Goal: Information Seeking & Learning: Compare options

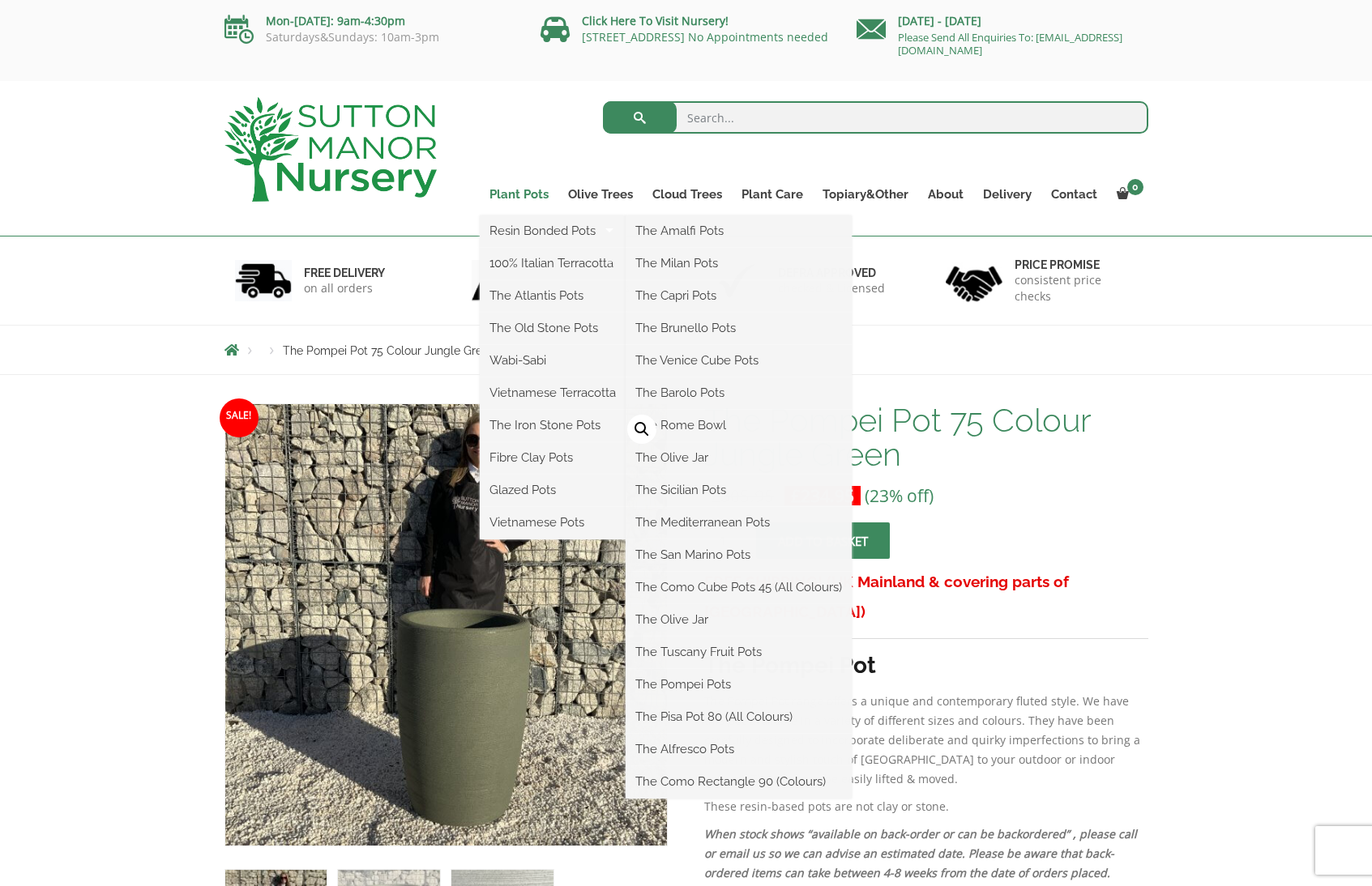
click at [528, 194] on link "Plant Pots" at bounding box center [519, 195] width 79 height 23
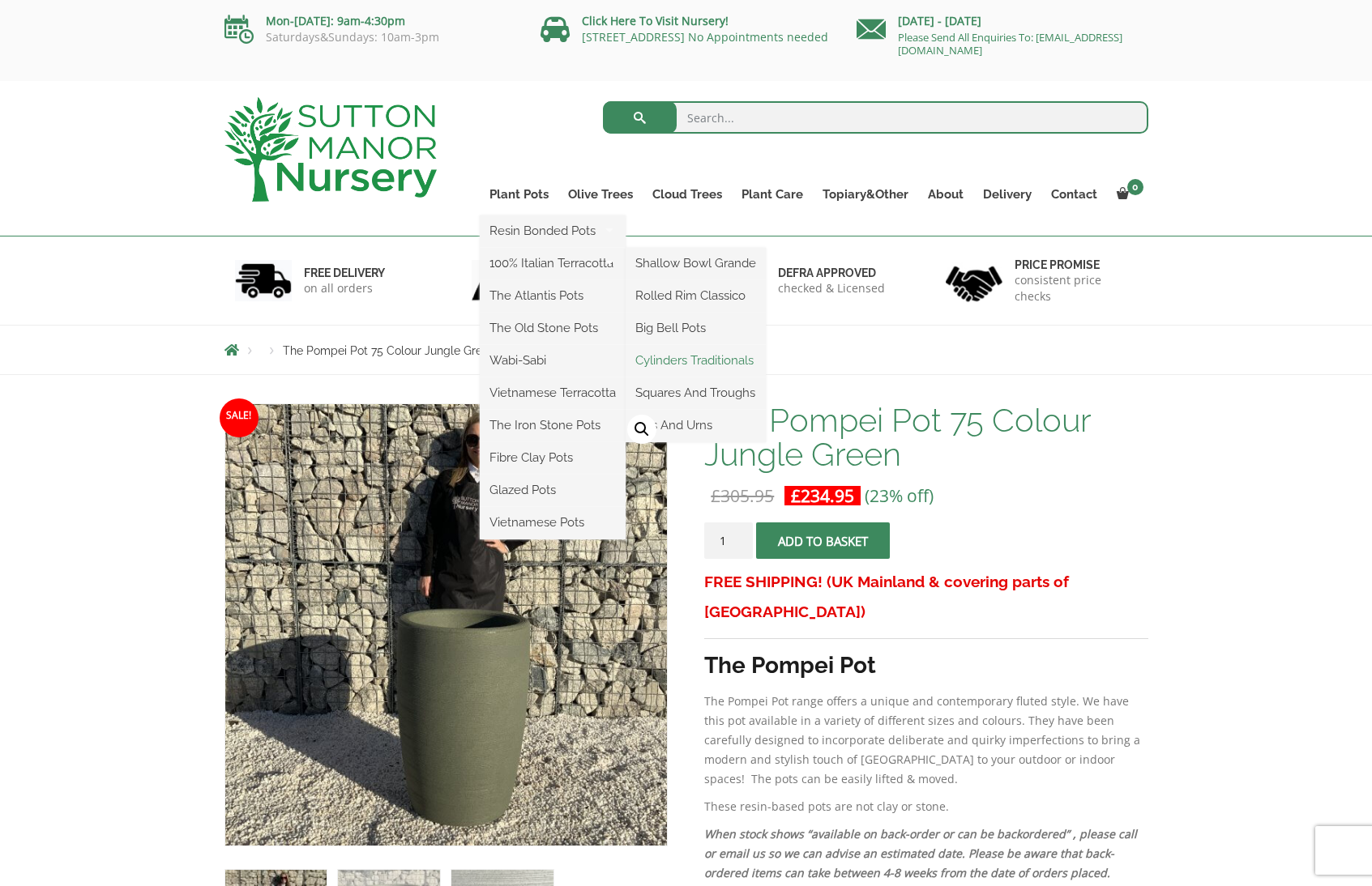
click at [738, 361] on link "Cylinders Traditionals" at bounding box center [695, 361] width 140 height 25
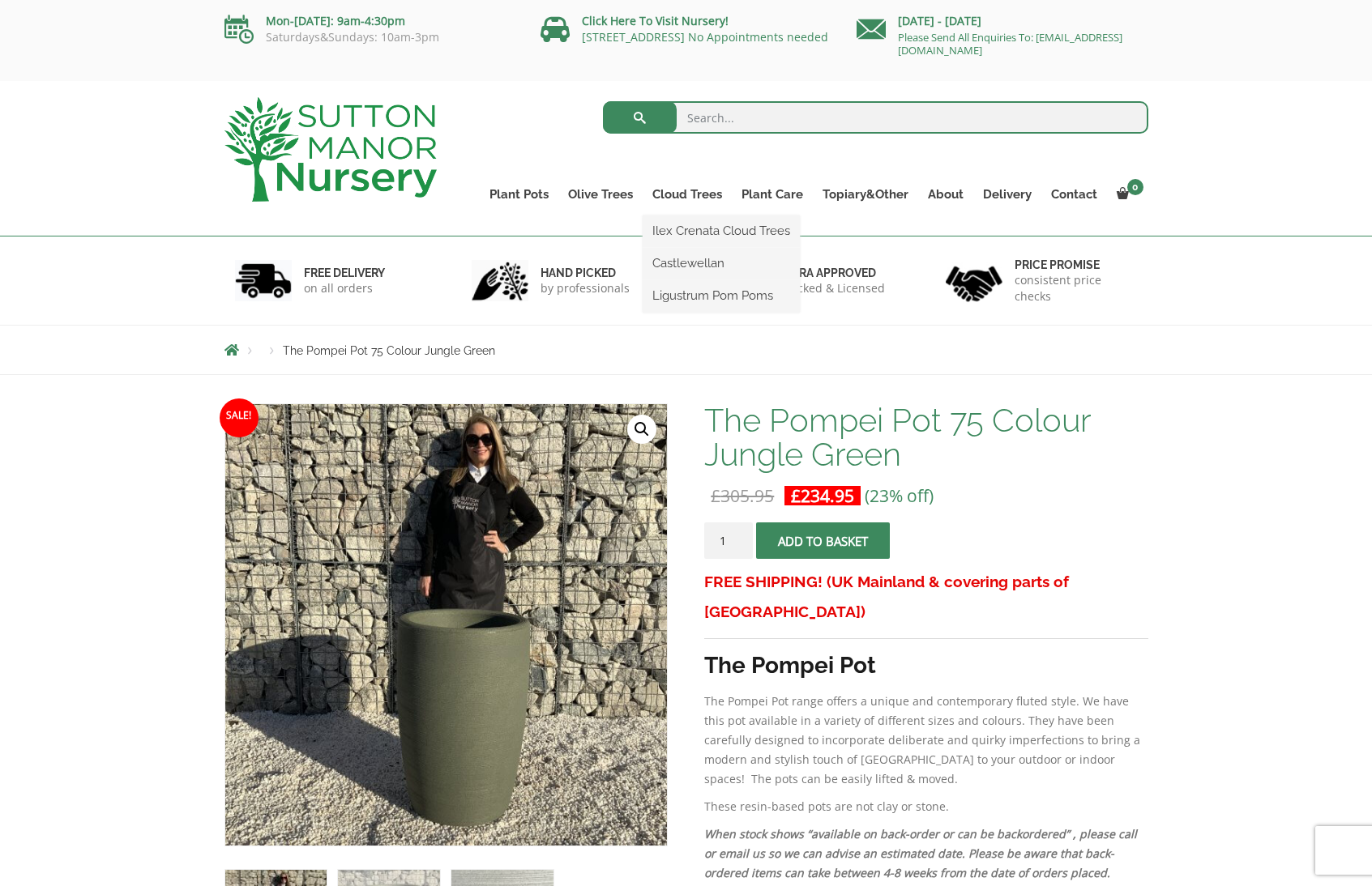
click at [687, 196] on link "Cloud Trees" at bounding box center [686, 195] width 89 height 23
click at [708, 229] on link "Ilex Crenata Cloud Trees" at bounding box center [721, 231] width 157 height 25
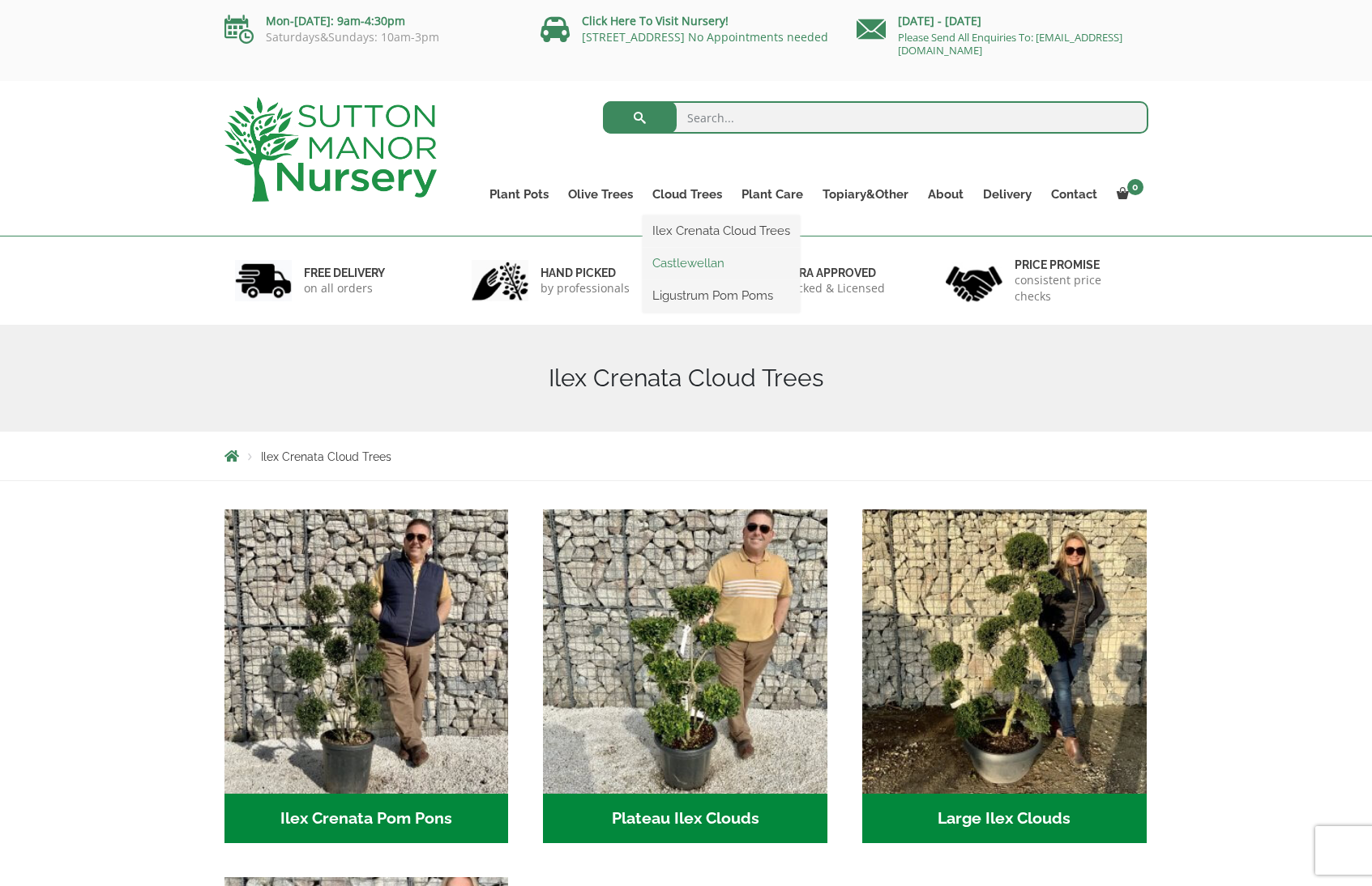
click at [681, 263] on link "Castlewellan" at bounding box center [721, 263] width 157 height 25
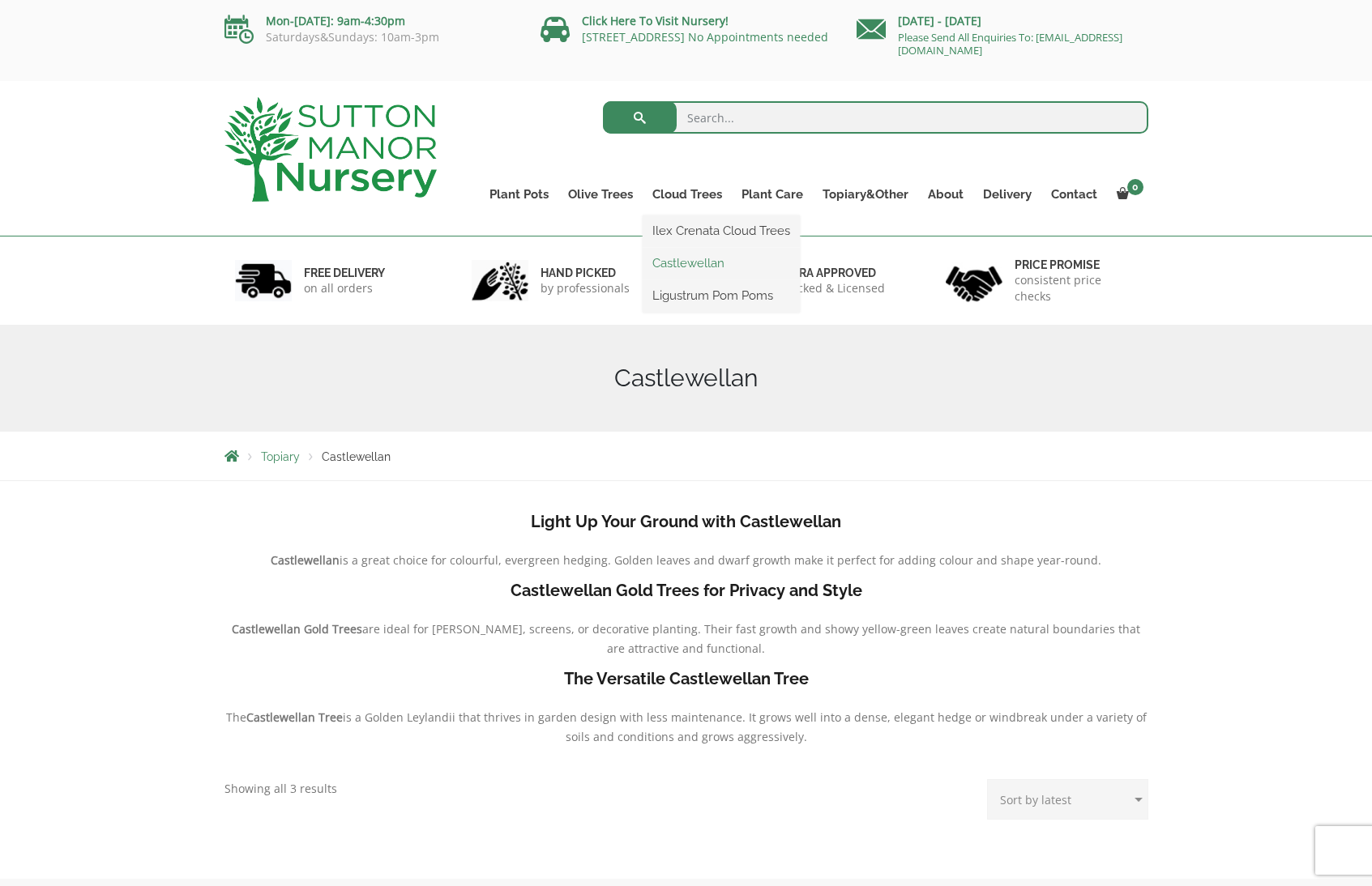
click at [691, 264] on link "Castlewellan" at bounding box center [721, 263] width 157 height 25
click at [0, 0] on link "Ligustrum Pom Poms" at bounding box center [0, 0] width 0 height 0
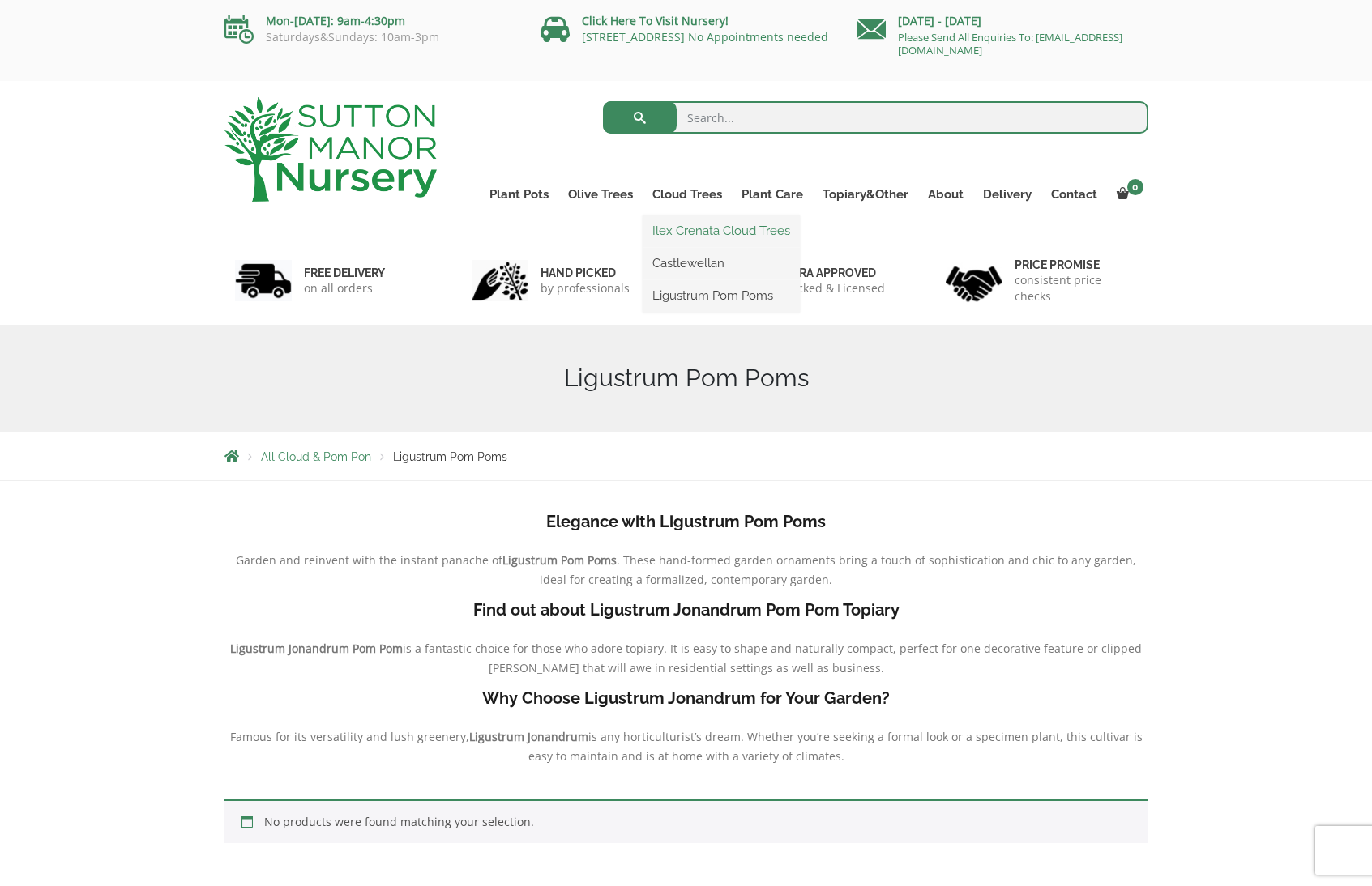
click at [682, 224] on link "Ilex Crenata Cloud Trees" at bounding box center [721, 231] width 157 height 25
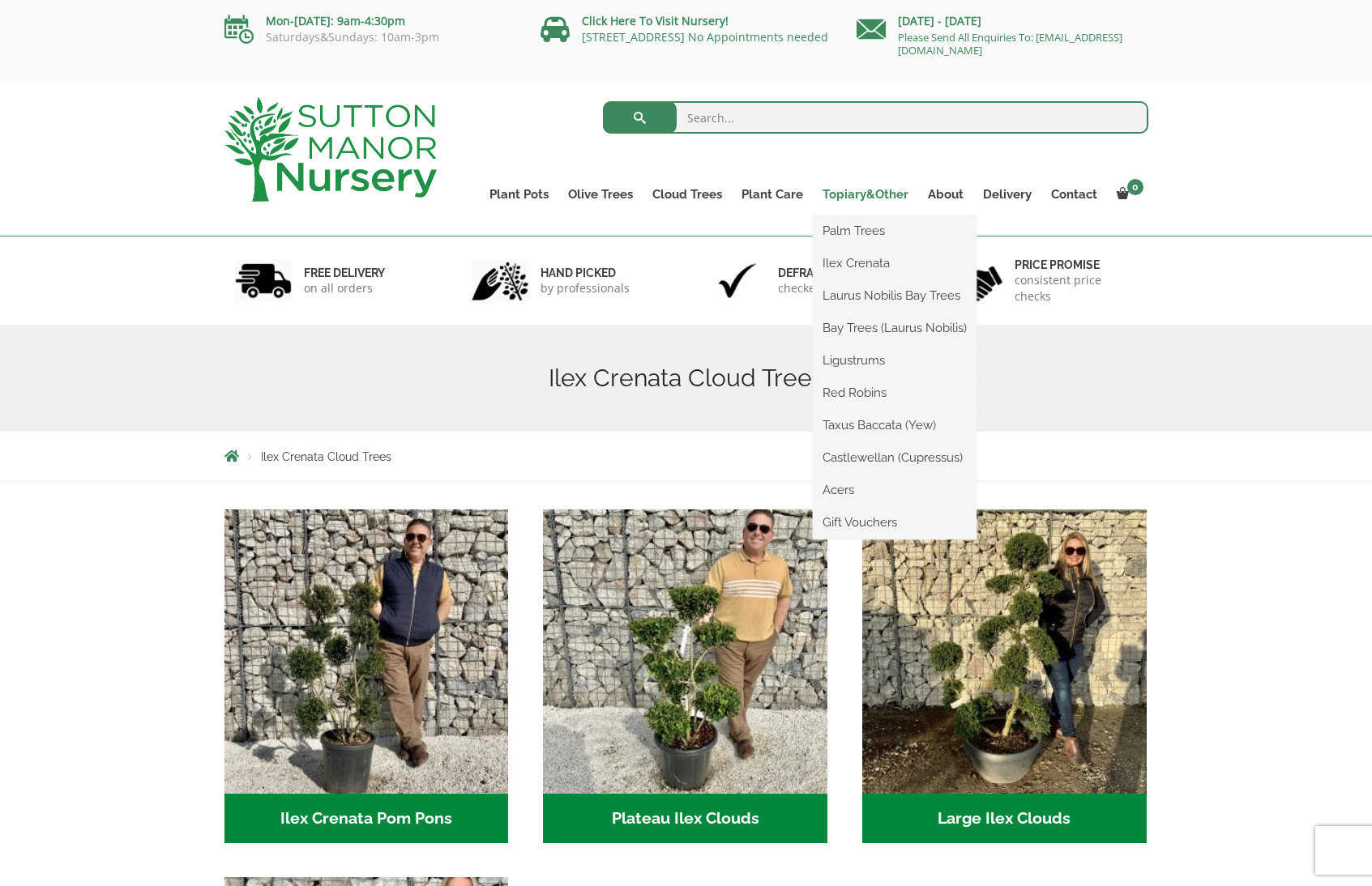
click at [882, 190] on link "Topiary&Other" at bounding box center [865, 195] width 106 height 23
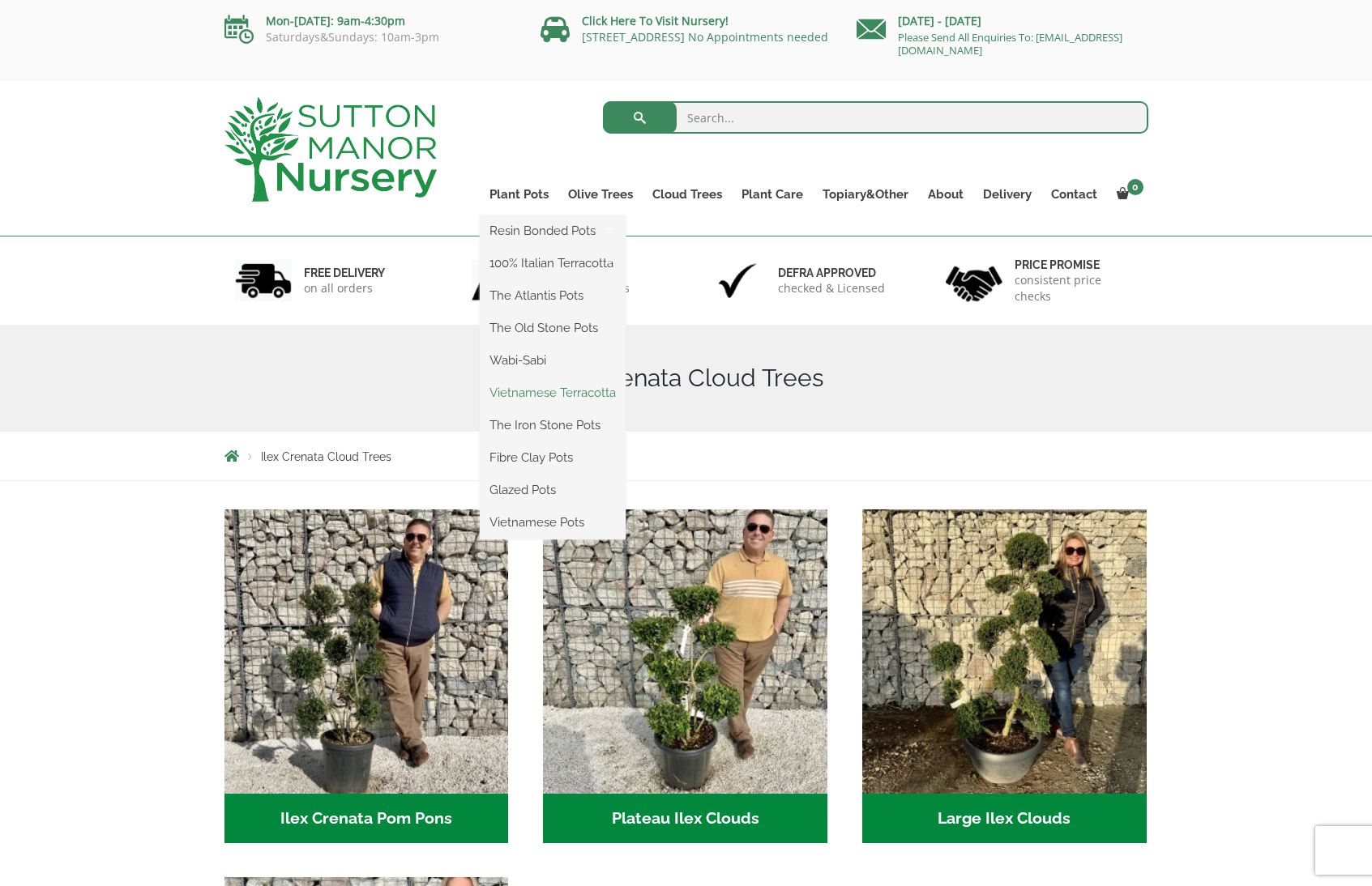
click at [544, 389] on link "Vietnamese Terracotta" at bounding box center [552, 393] width 146 height 25
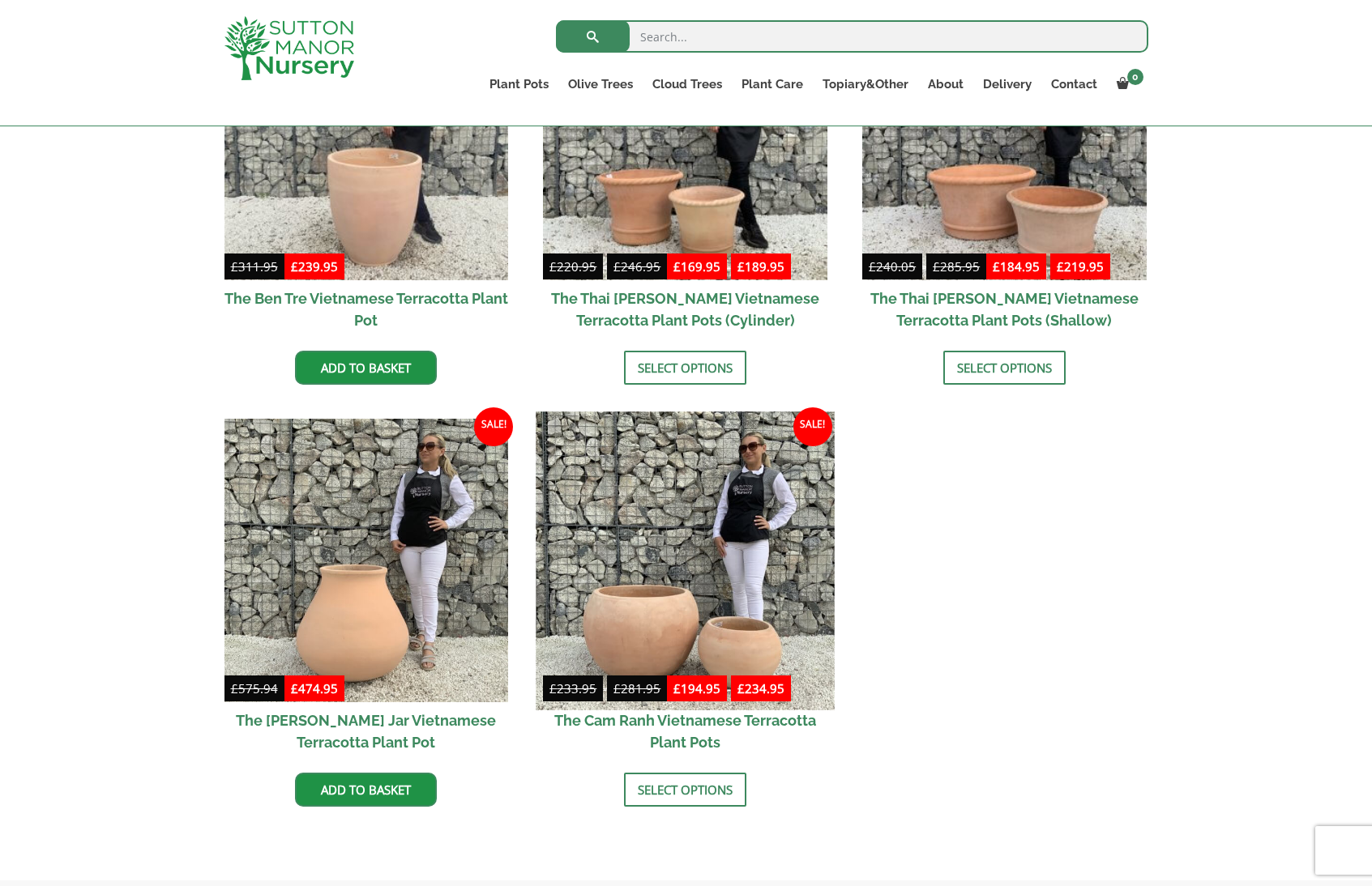
scroll to position [546, 0]
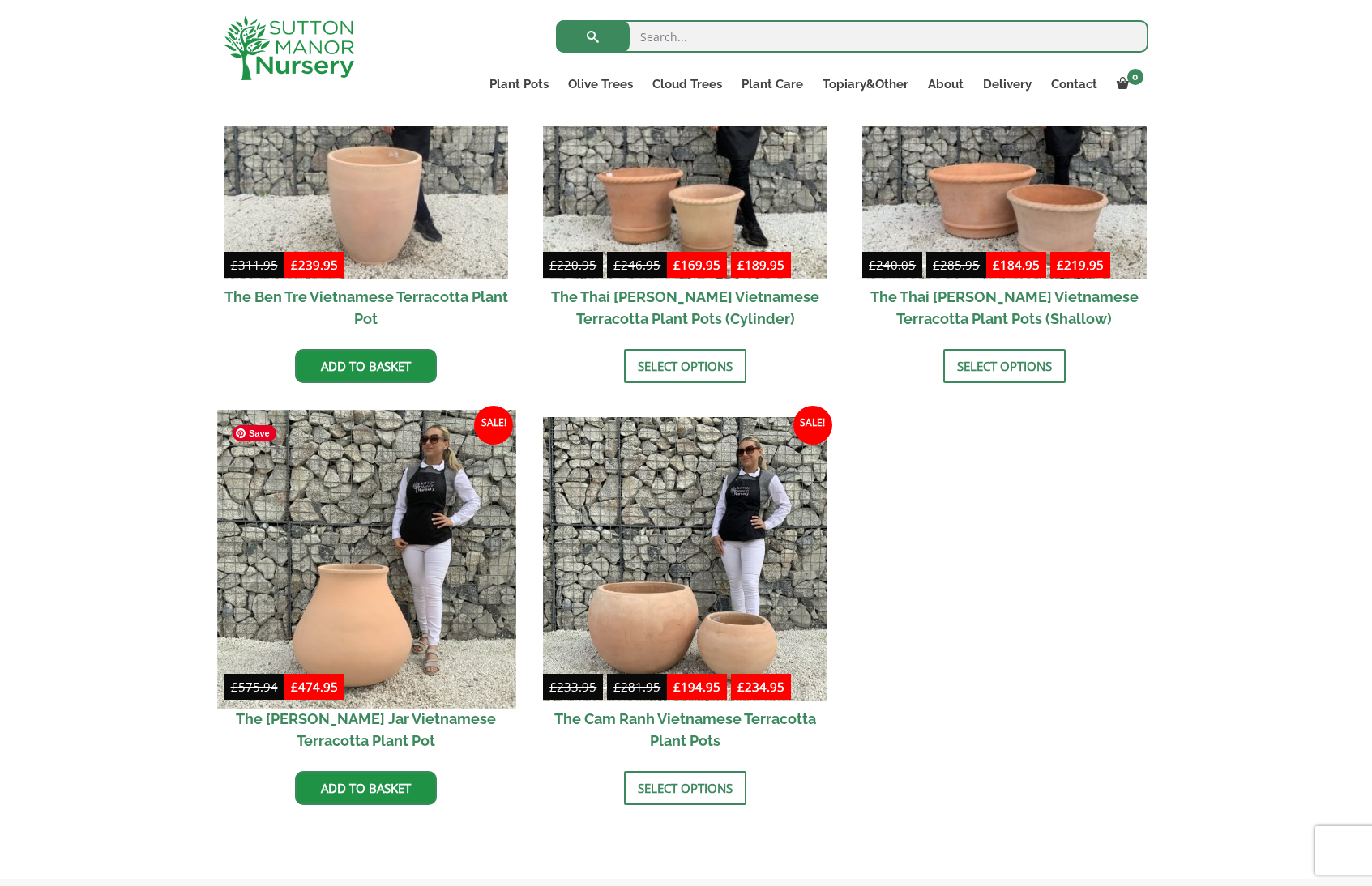
click at [409, 578] on img at bounding box center [366, 559] width 298 height 298
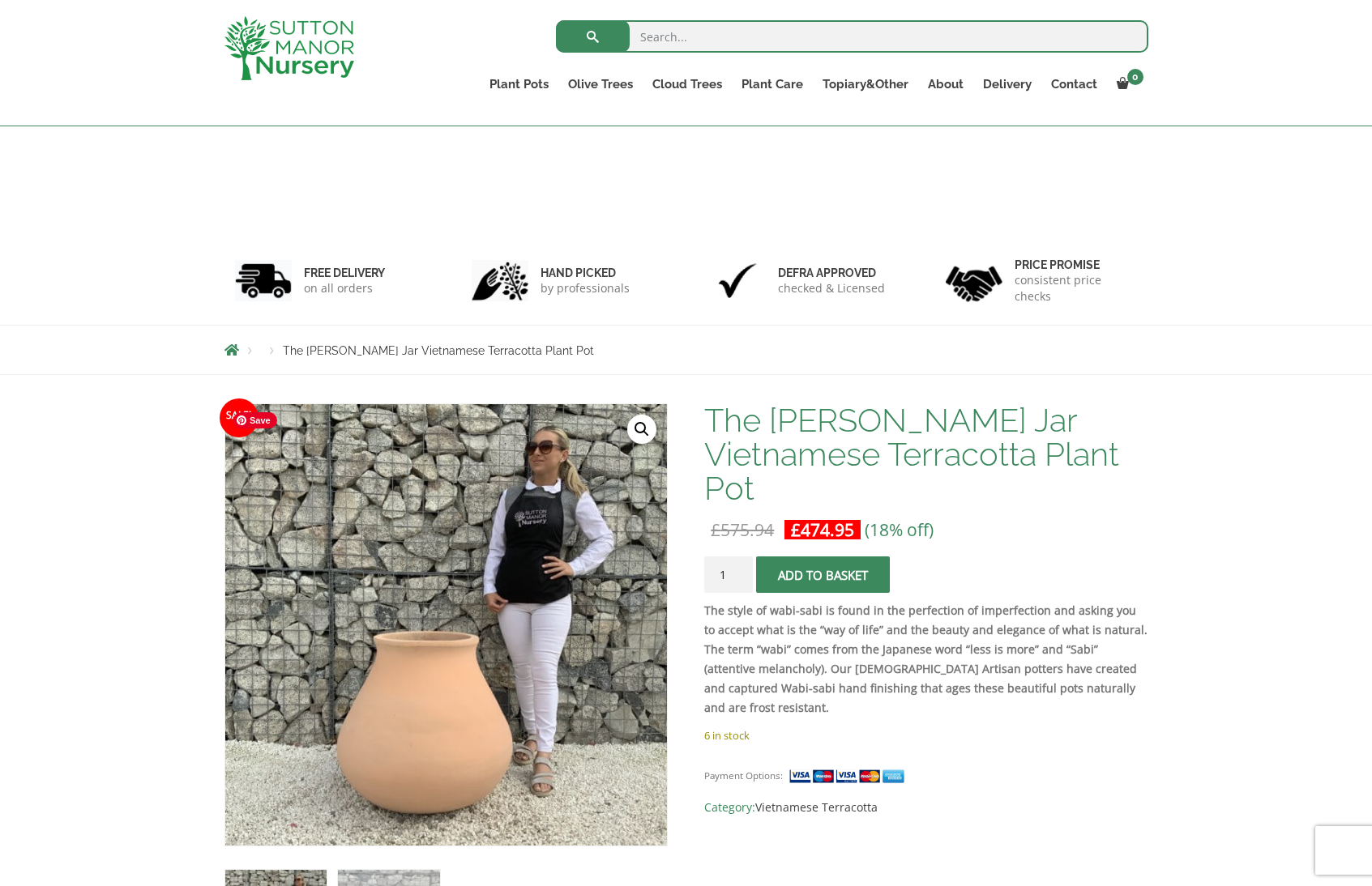
scroll to position [377, 0]
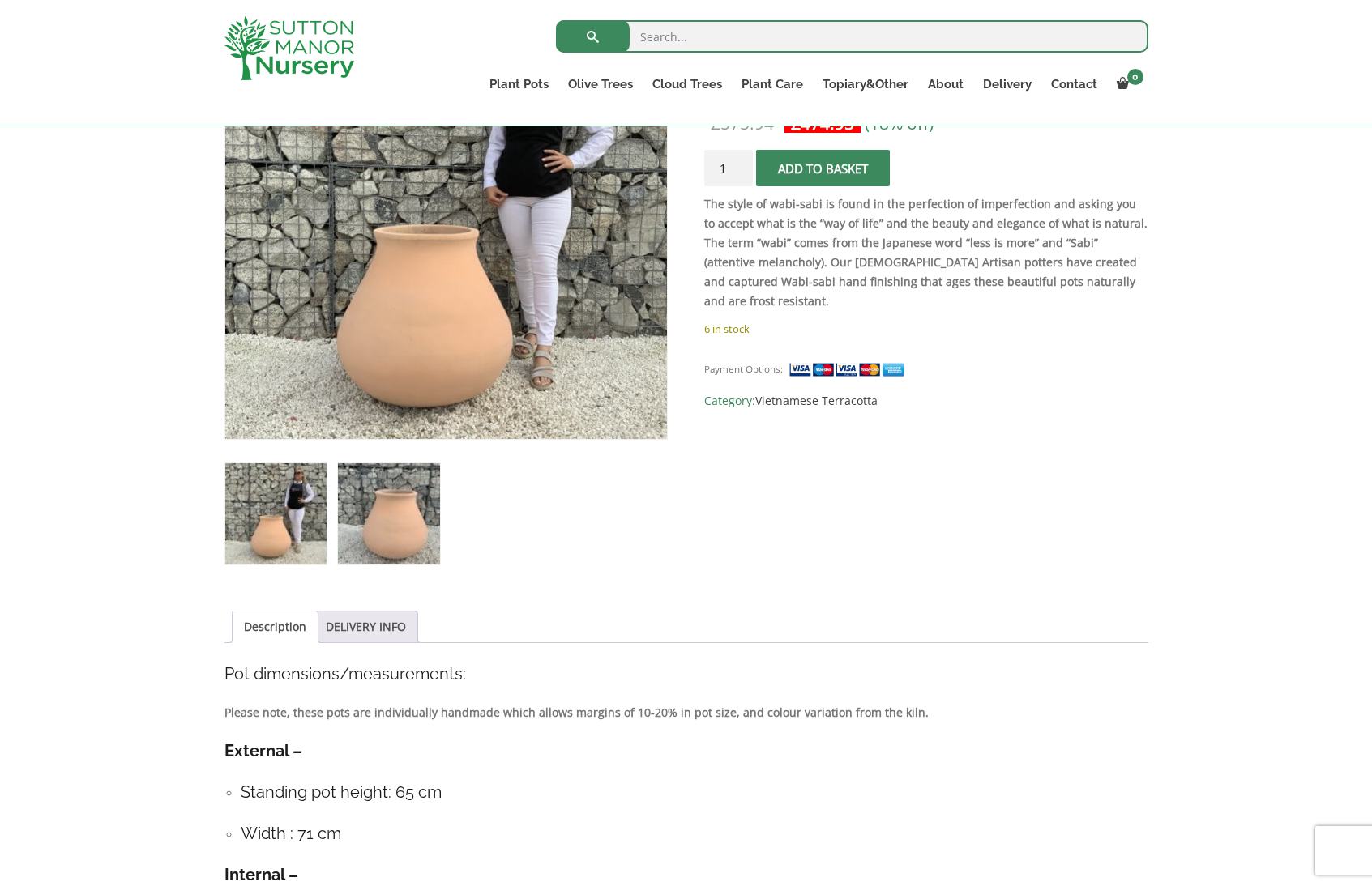
click at [394, 536] on img at bounding box center [389, 514] width 101 height 101
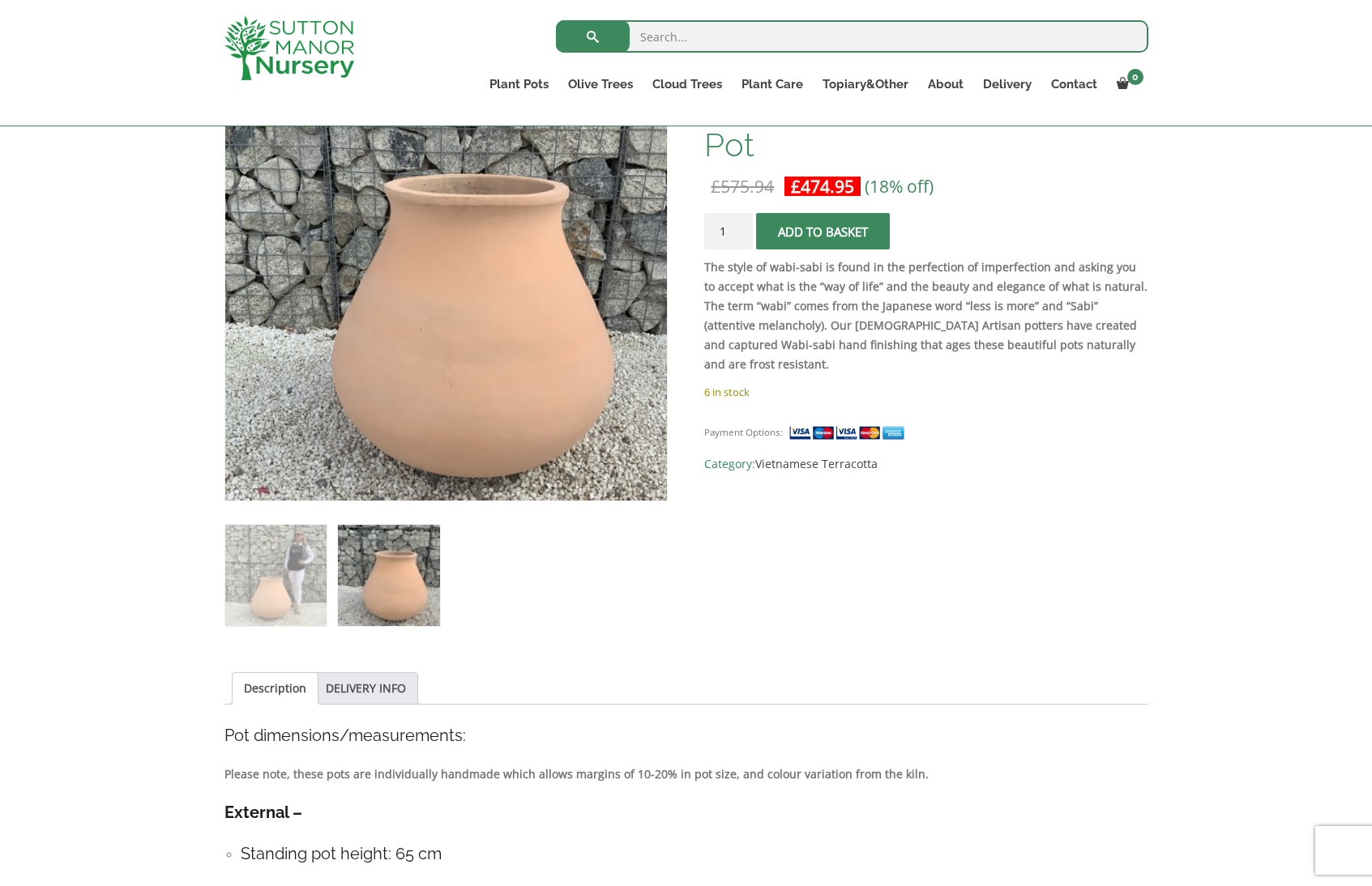
scroll to position [103, 0]
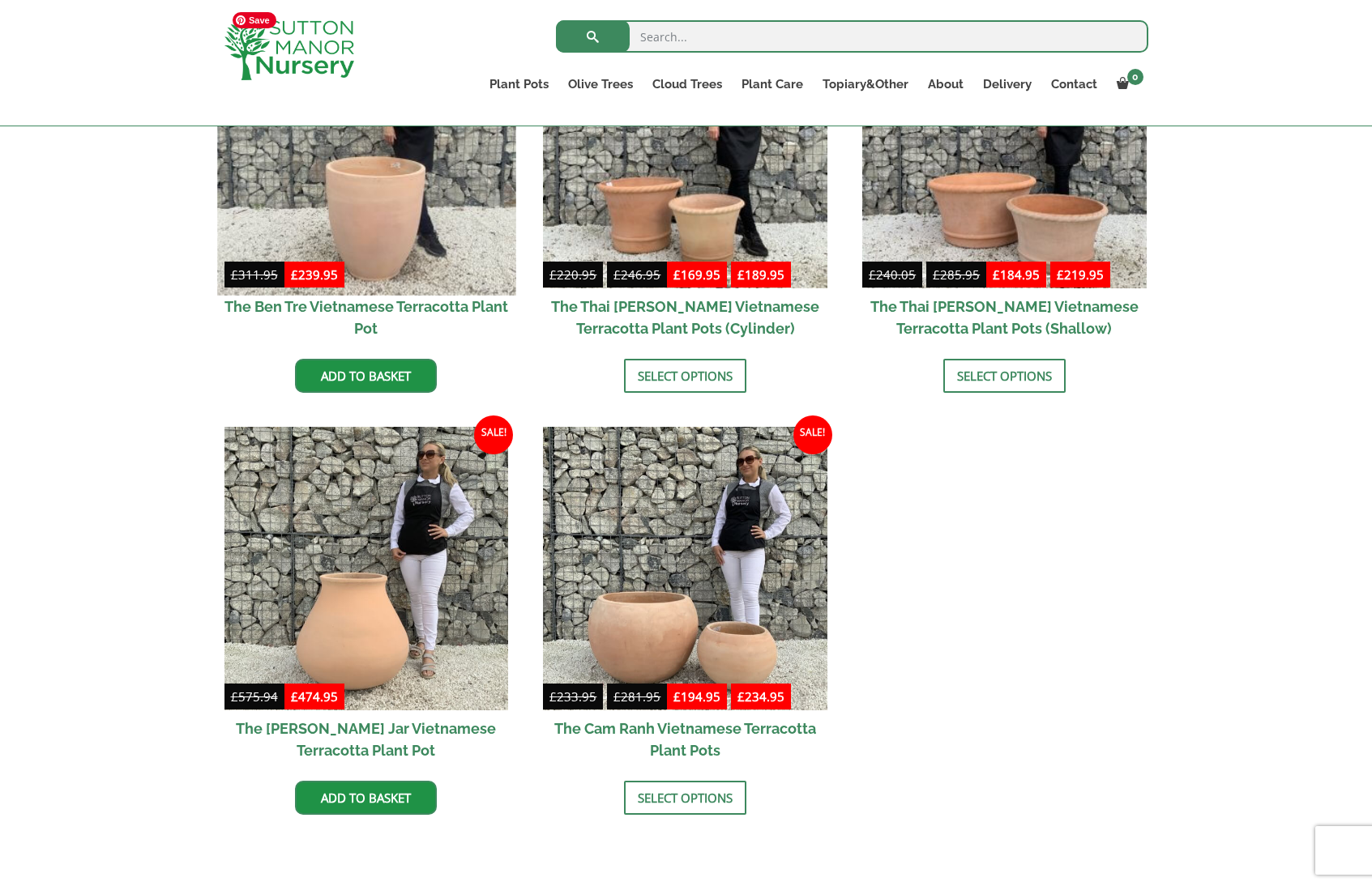
click at [426, 199] on img at bounding box center [366, 146] width 298 height 298
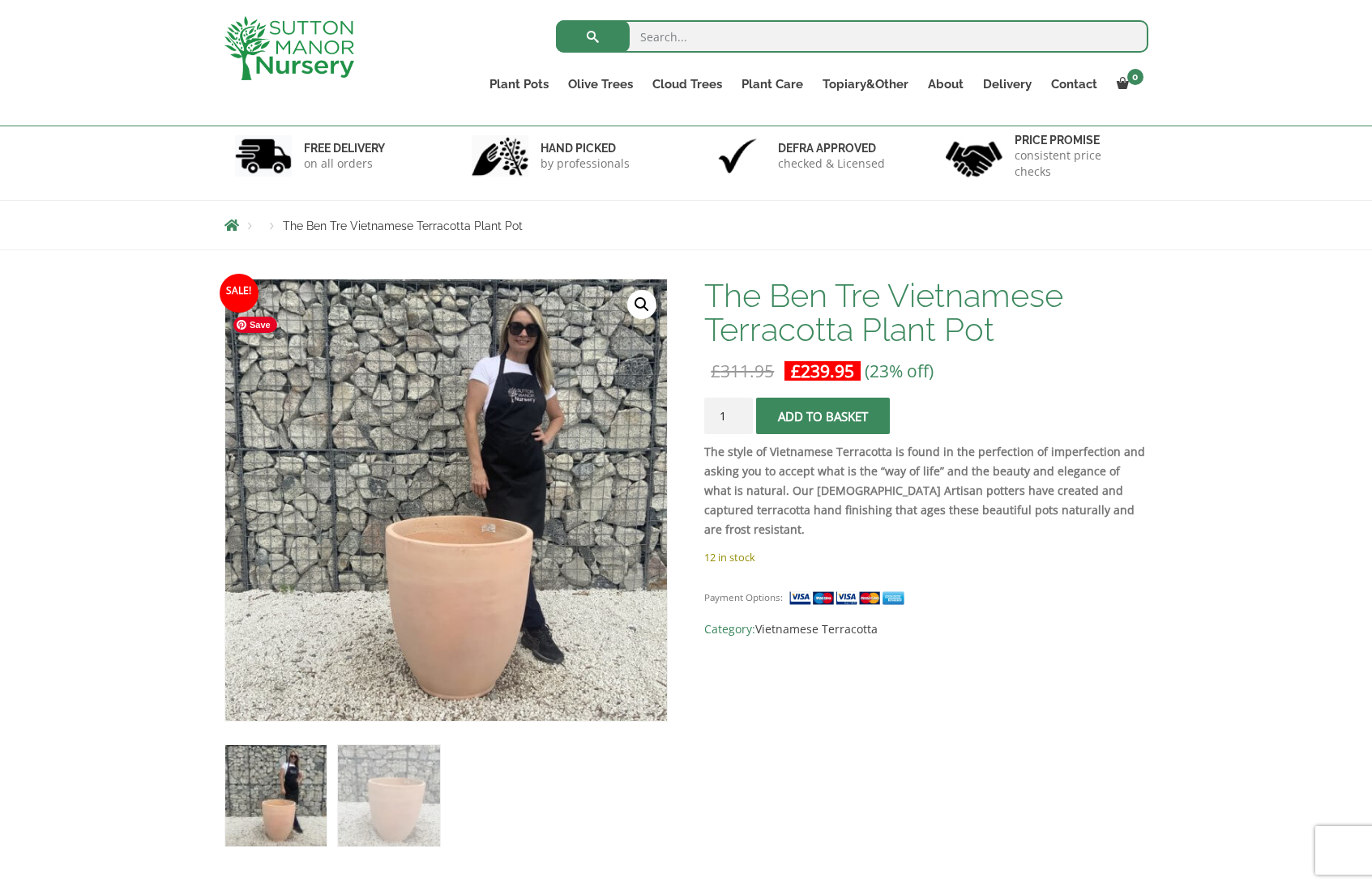
scroll to position [347, 0]
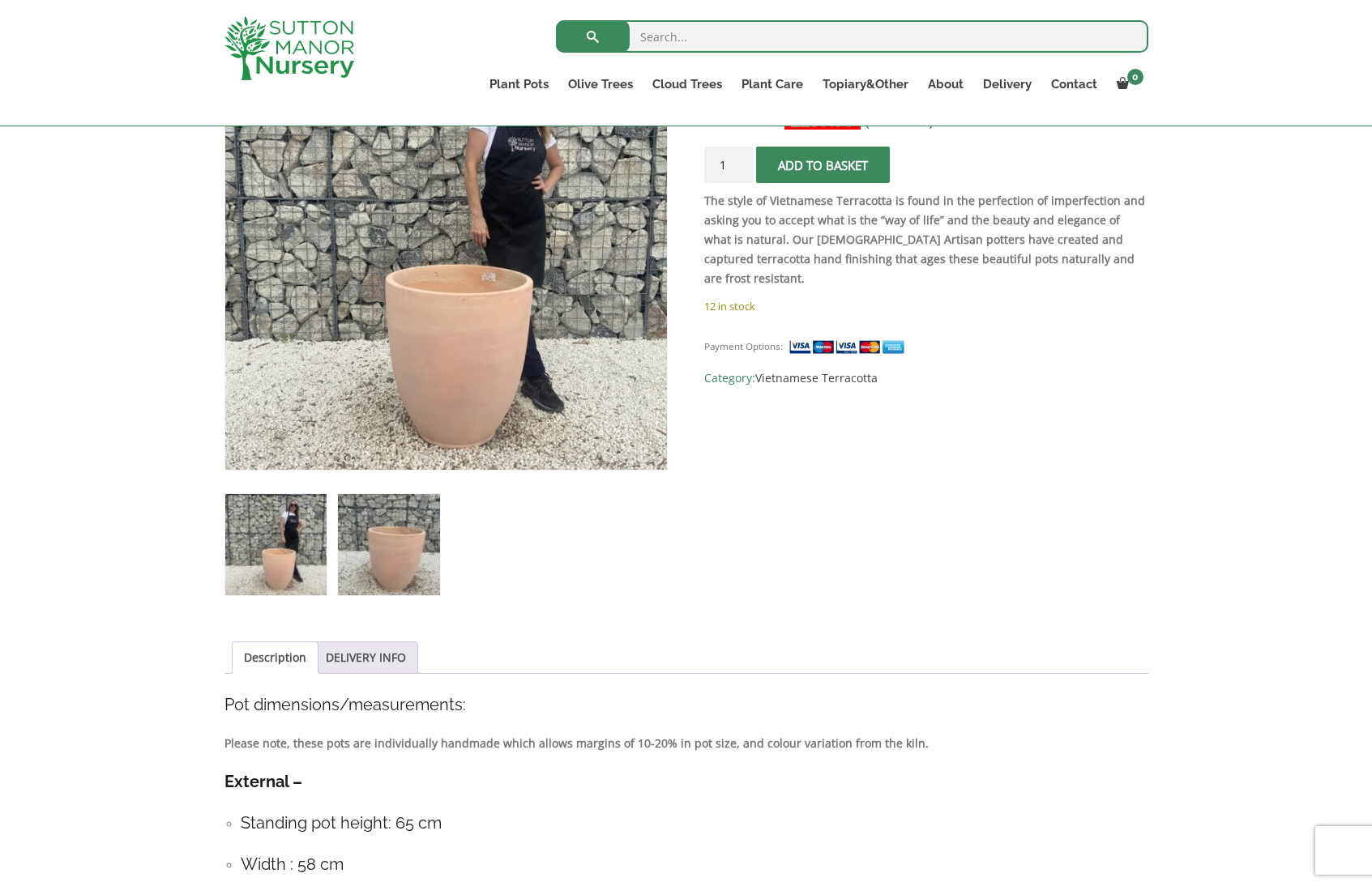
click at [411, 545] on img at bounding box center [389, 545] width 101 height 101
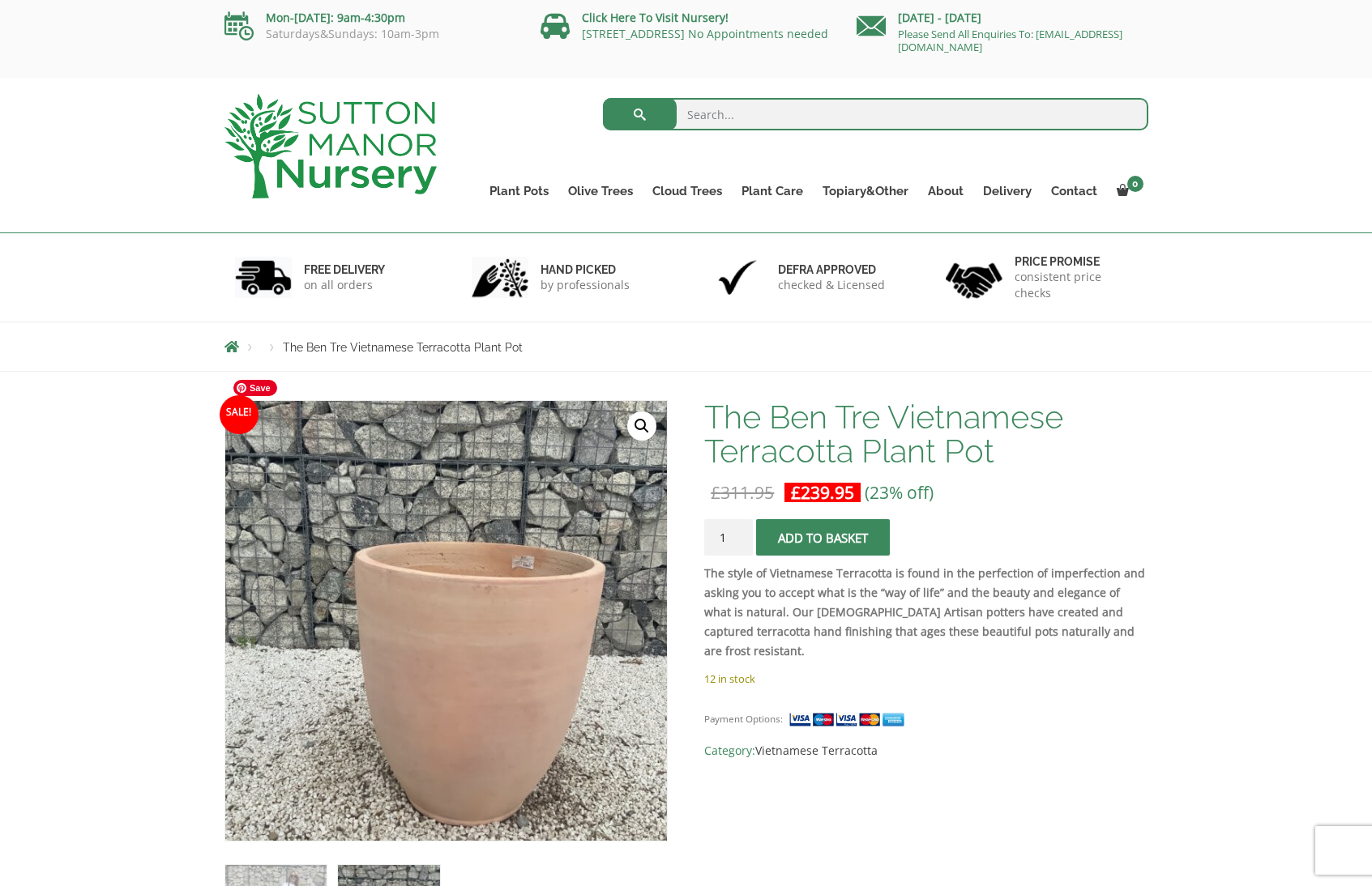
scroll to position [0, 0]
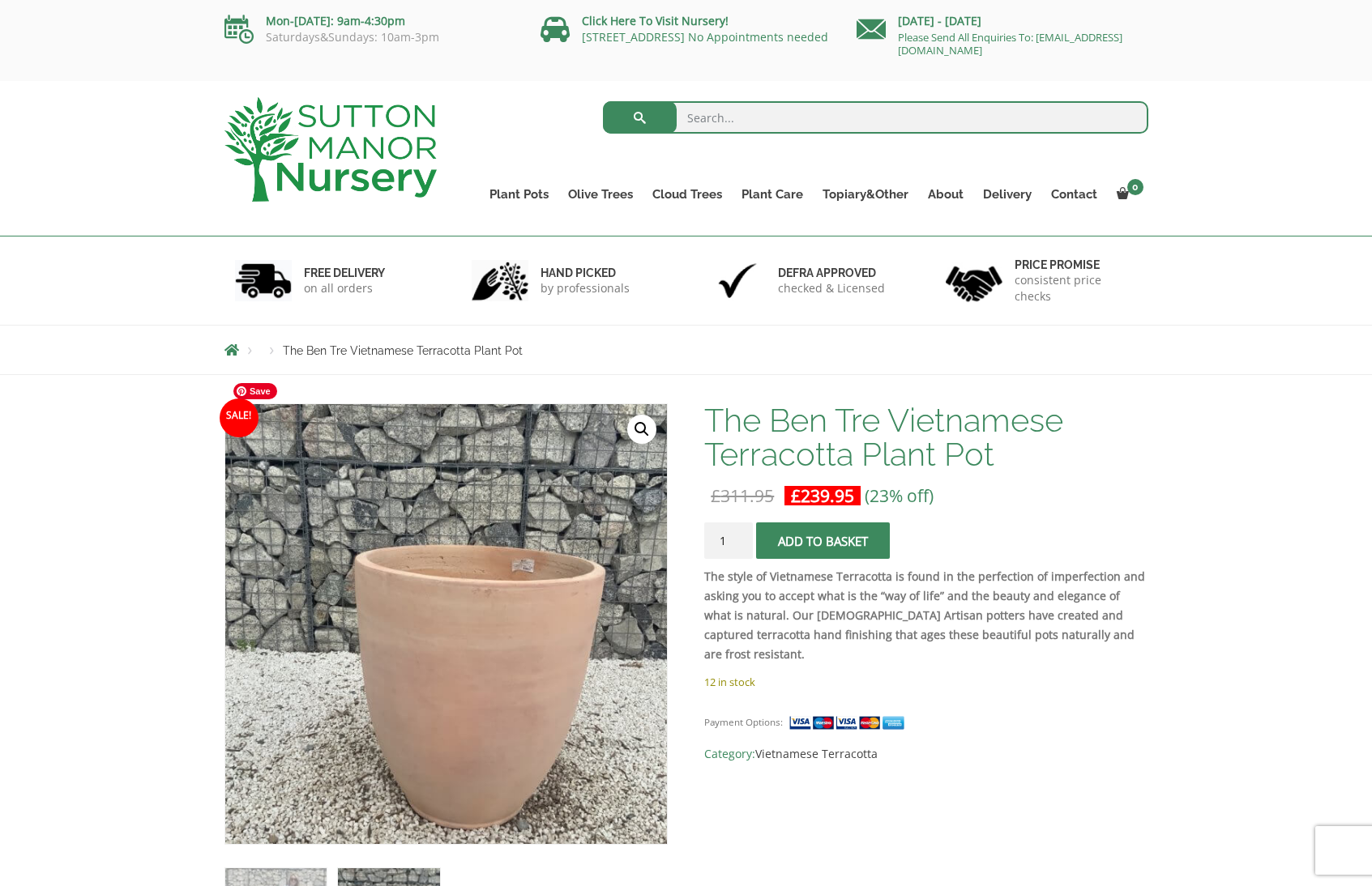
click at [834, 416] on h1 "The Ben Tre Vietnamese Terracotta Plant Pot" at bounding box center [926, 437] width 443 height 68
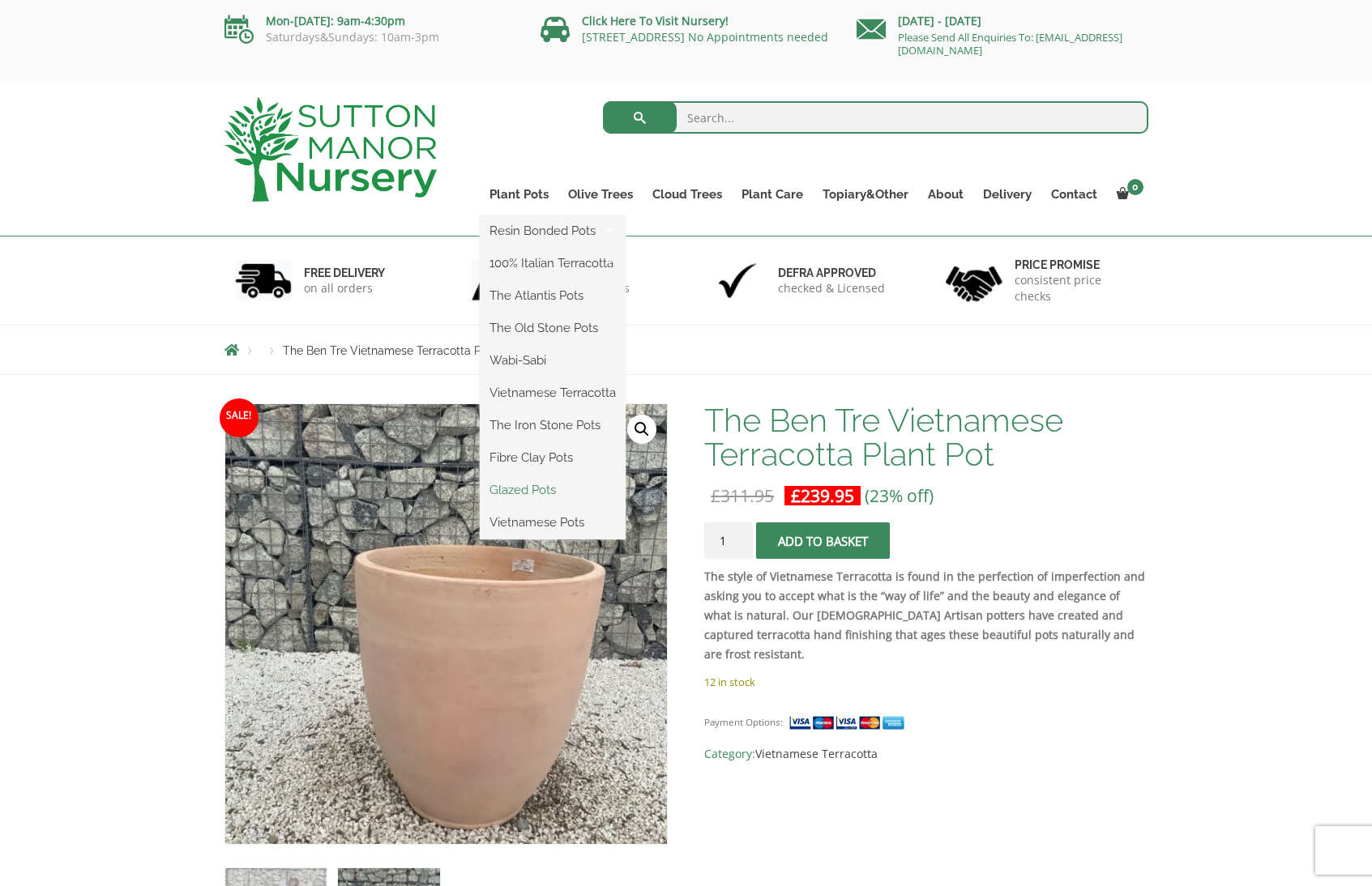
click at [534, 484] on link "Glazed Pots" at bounding box center [552, 490] width 146 height 25
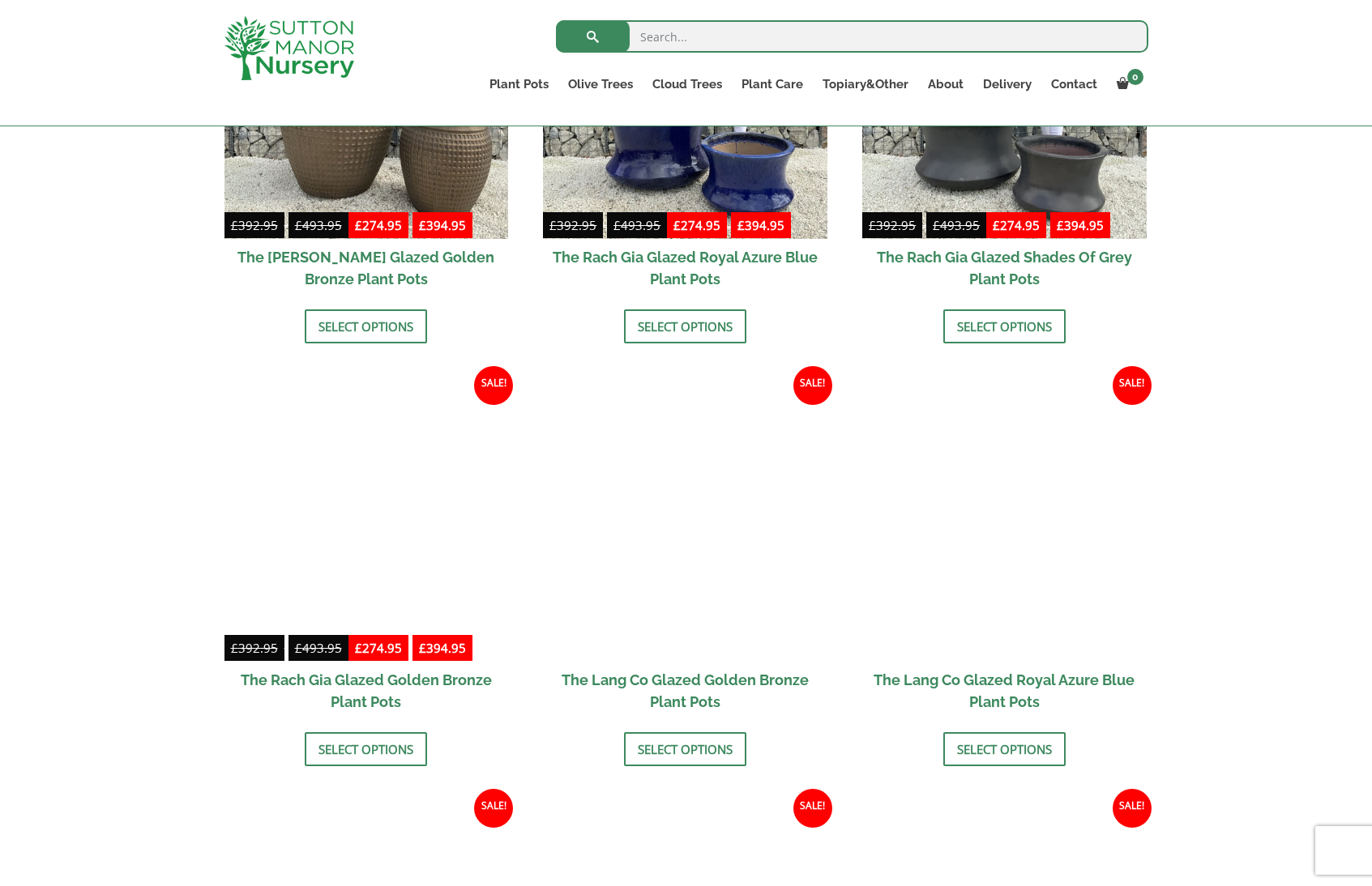
scroll to position [1034, 0]
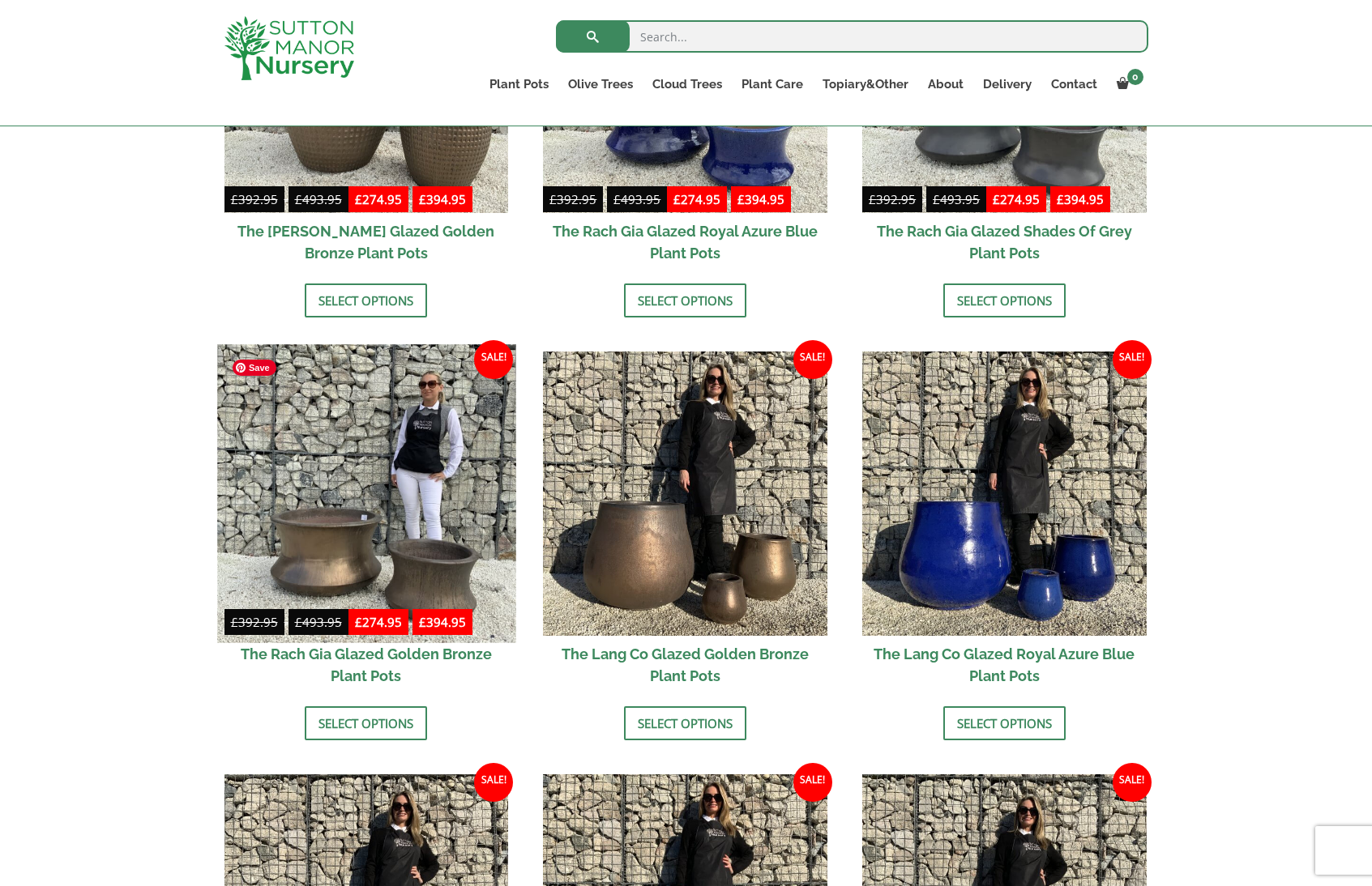
click at [338, 560] on img at bounding box center [366, 493] width 298 height 298
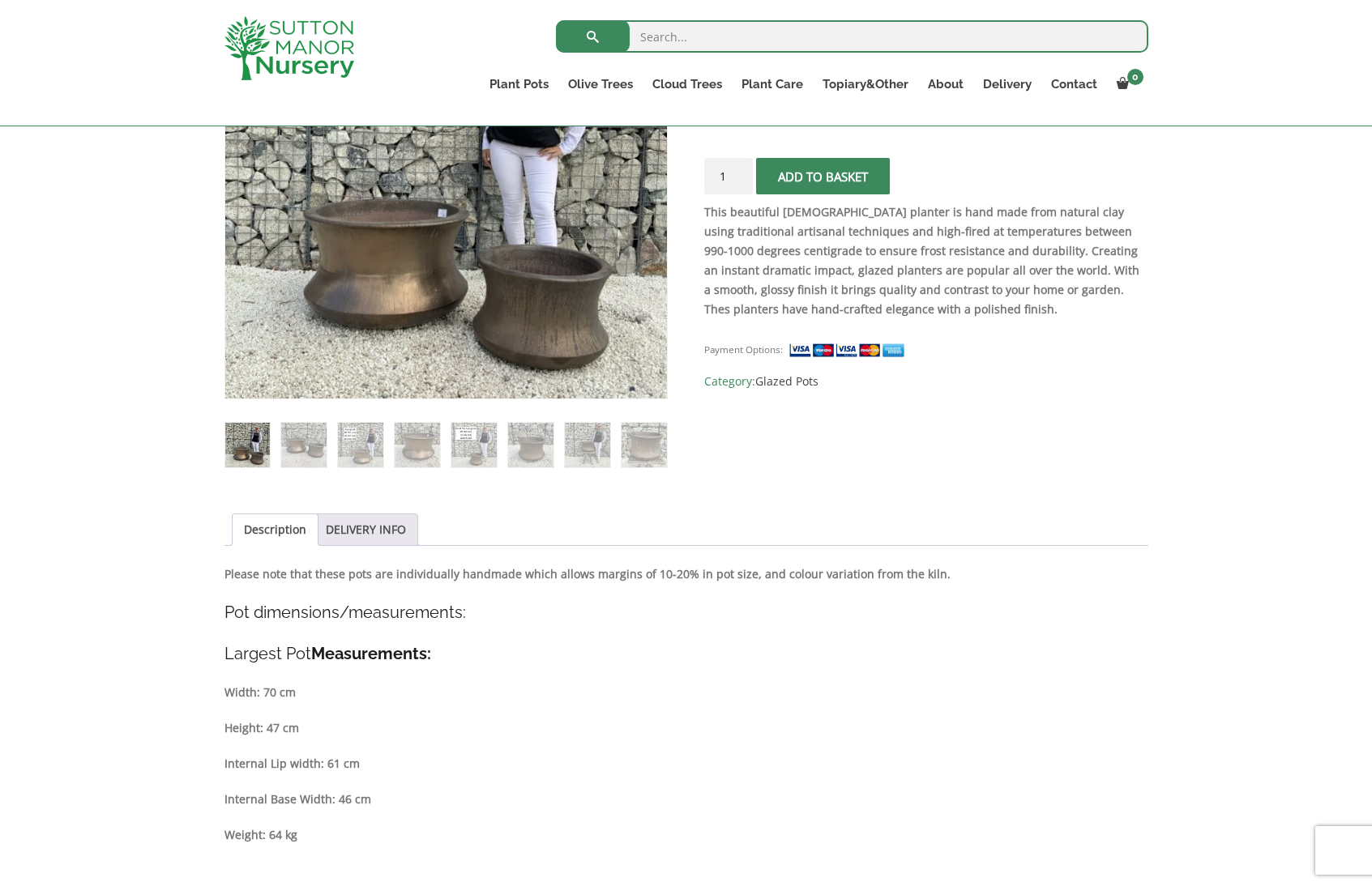
scroll to position [381, 0]
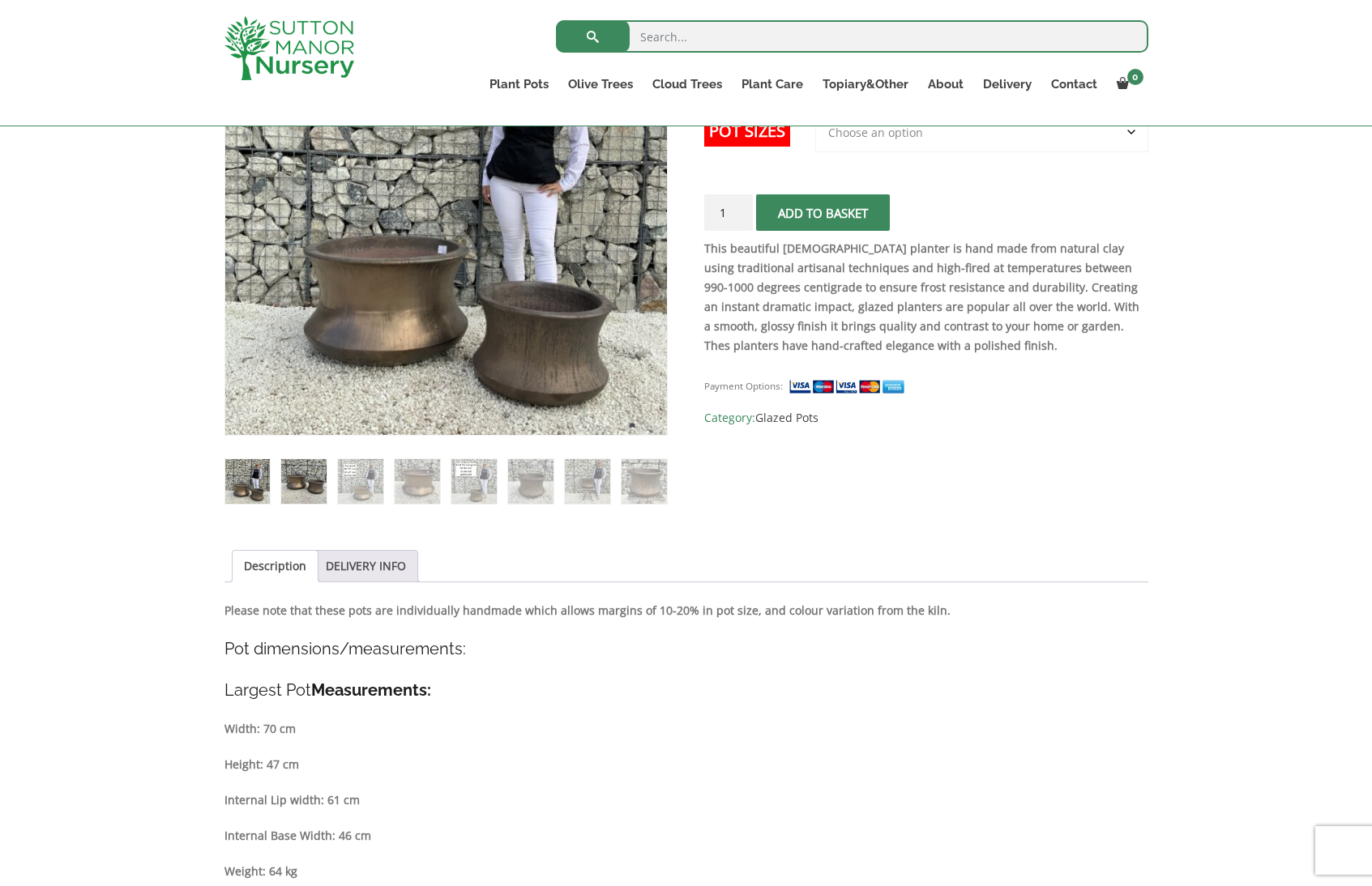
click at [308, 492] on img at bounding box center [304, 481] width 44 height 44
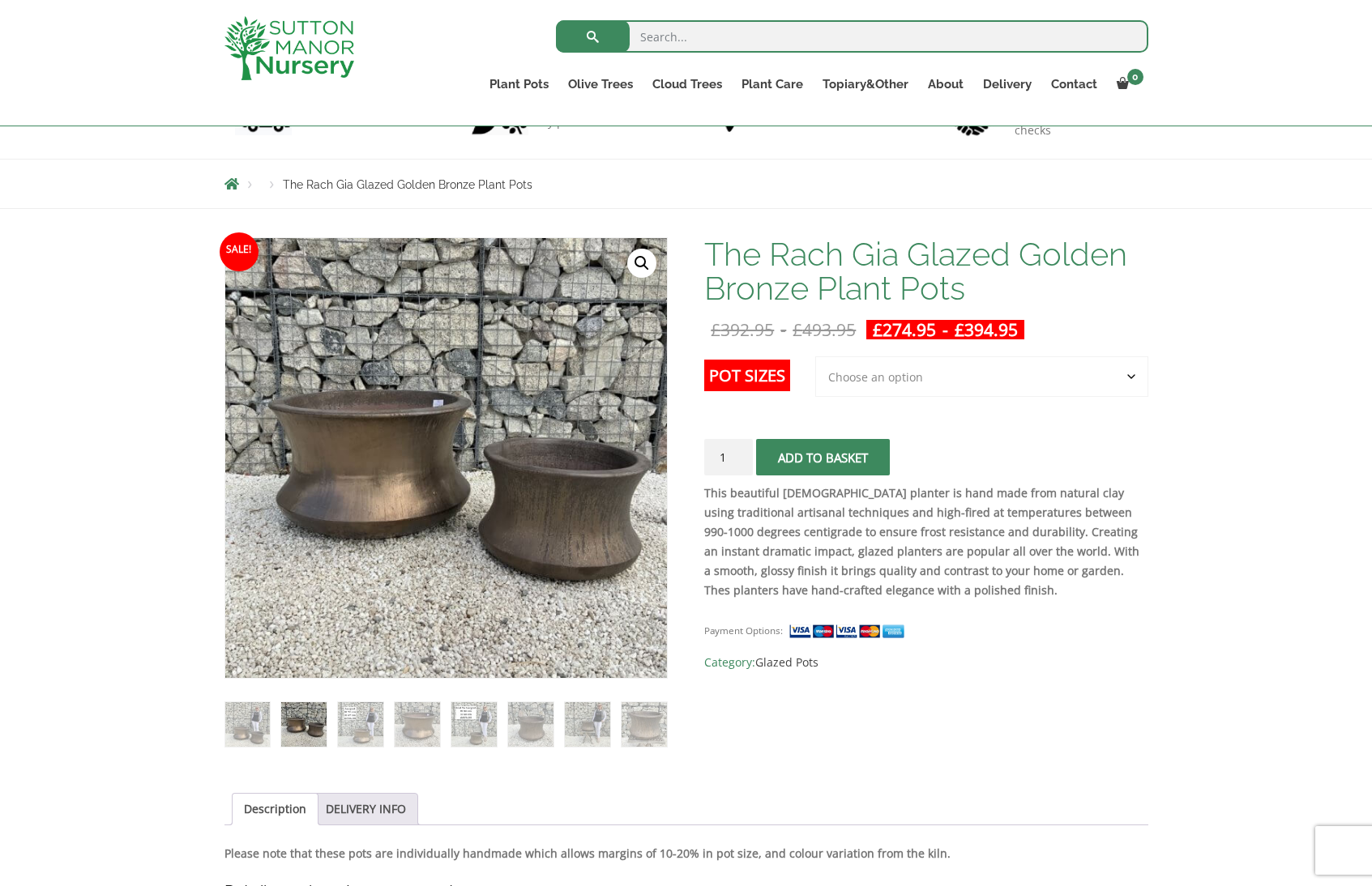
scroll to position [75, 0]
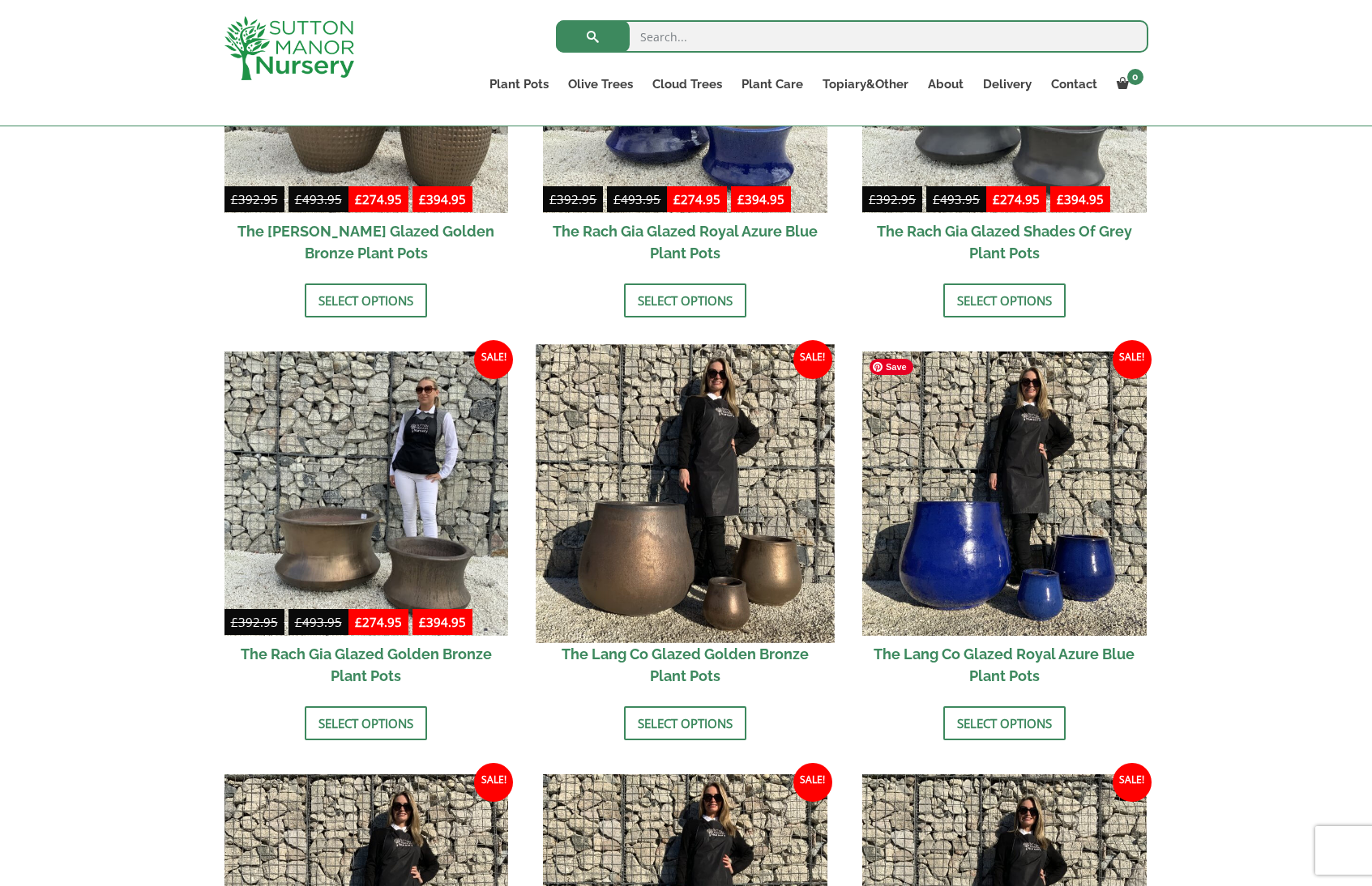
click at [690, 606] on img at bounding box center [686, 493] width 298 height 298
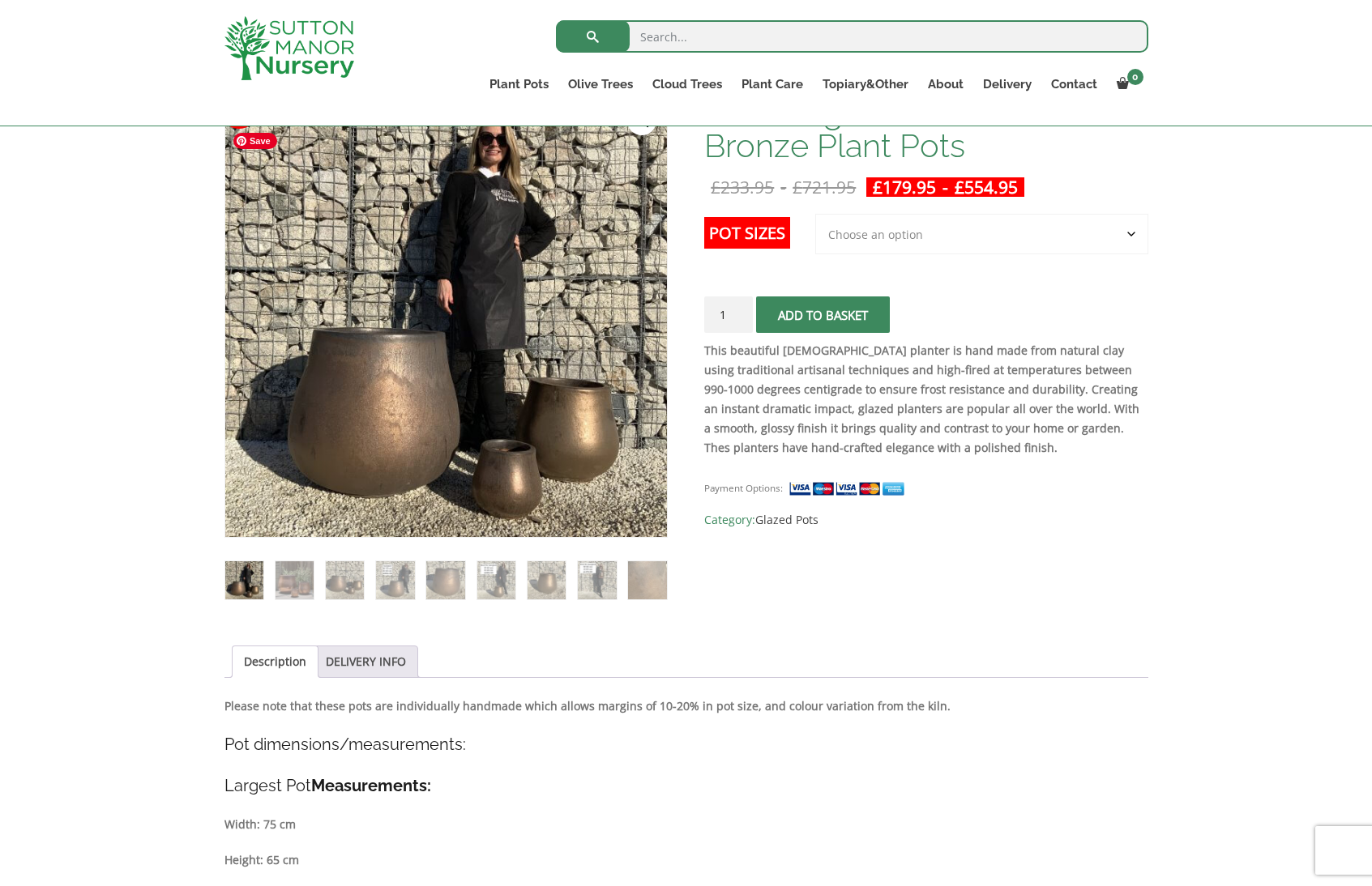
scroll to position [335, 0]
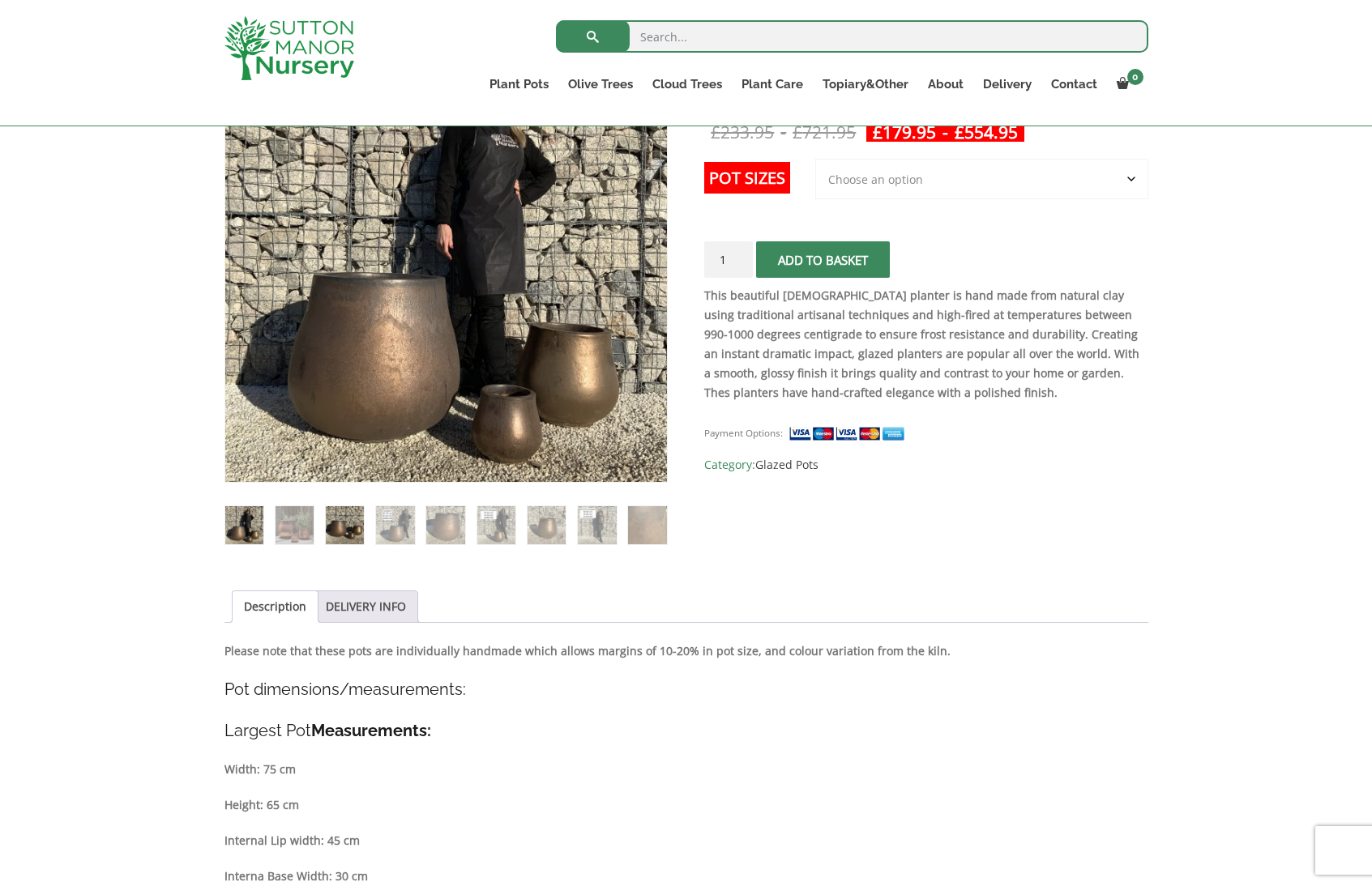
click at [351, 533] on img at bounding box center [344, 525] width 38 height 38
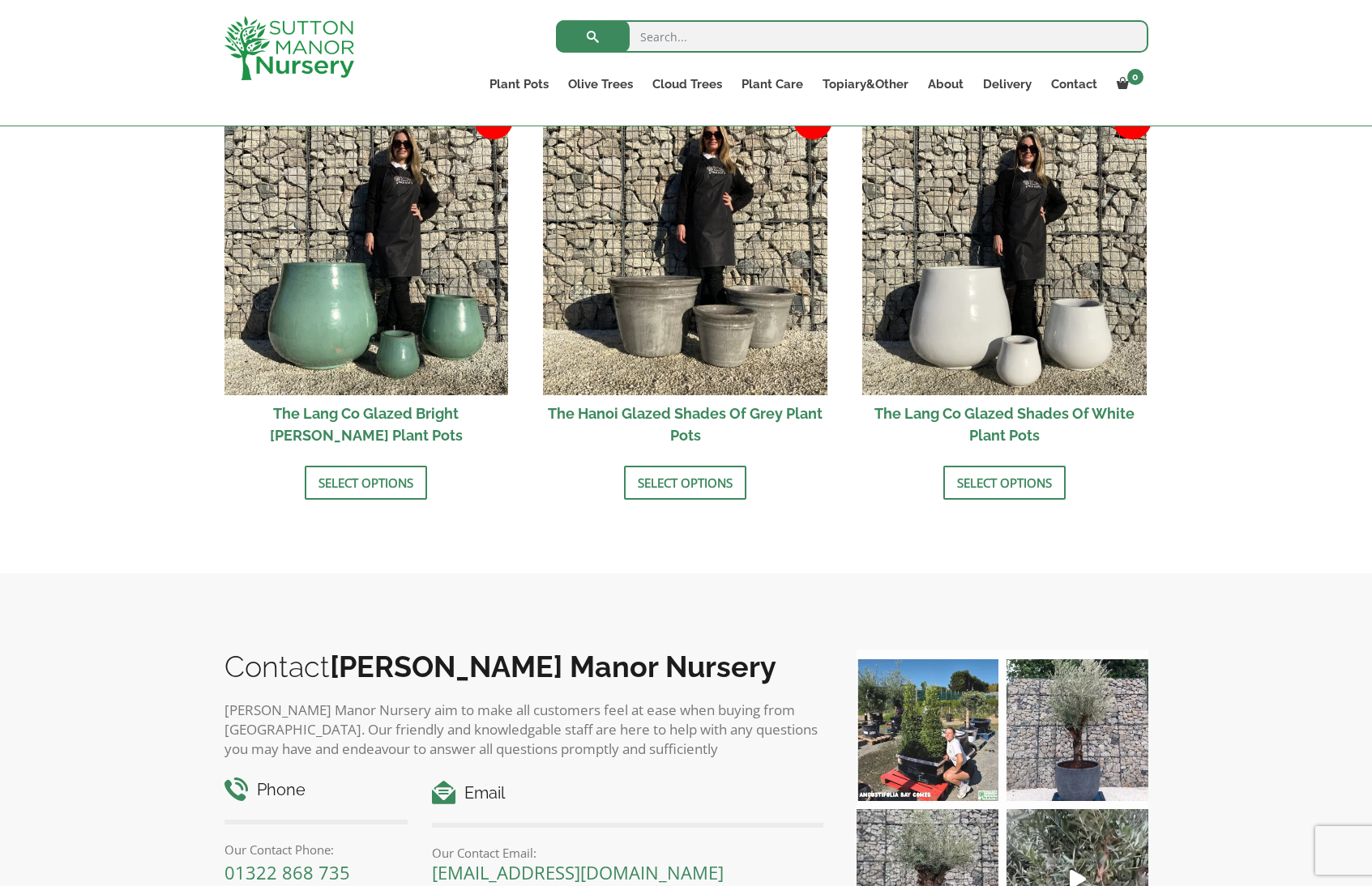
click at [399, 421] on h2 "The Lang Co Glazed Bright [PERSON_NAME] Plant Pots" at bounding box center [367, 424] width 285 height 58
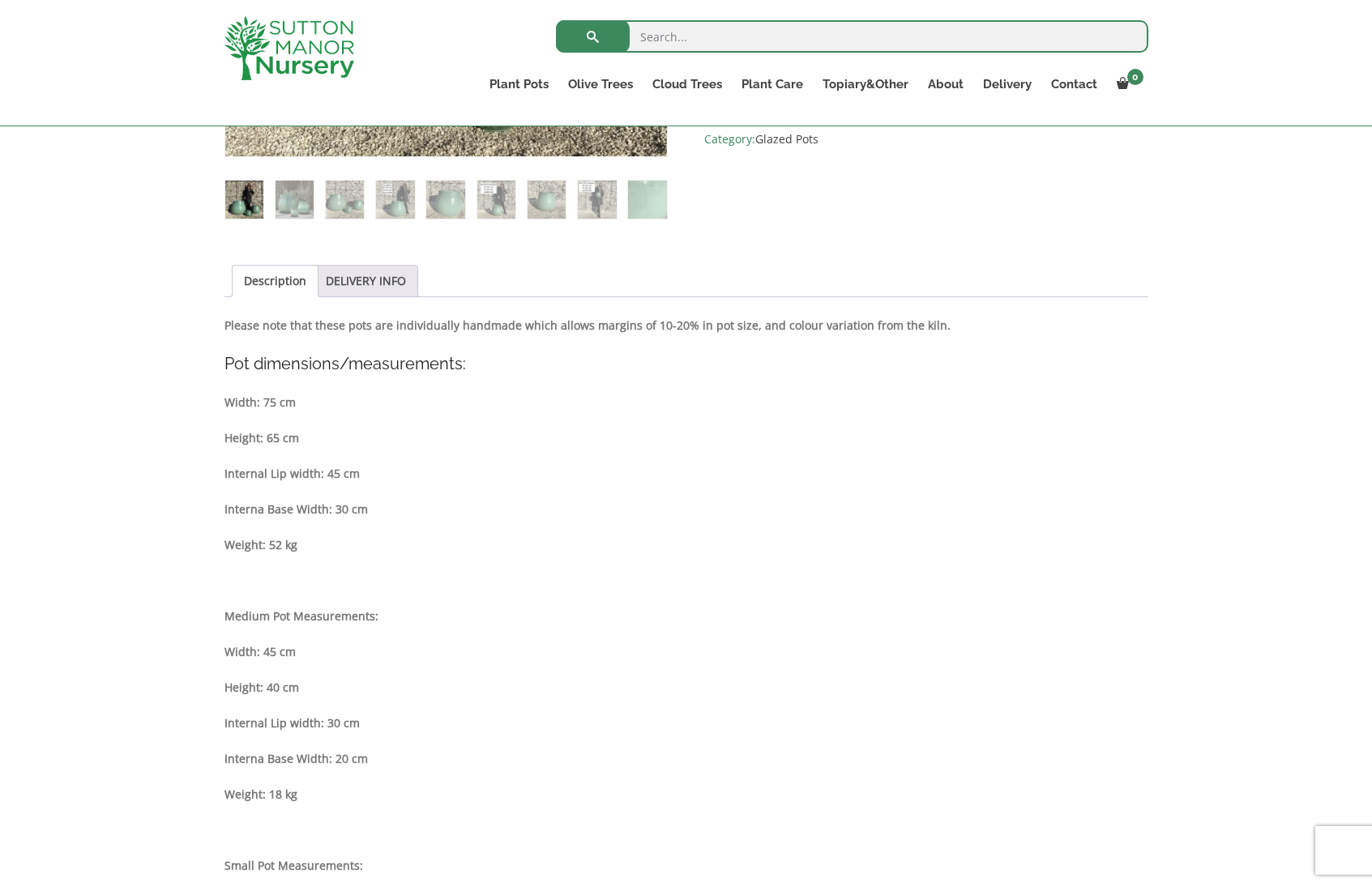
scroll to position [527, 0]
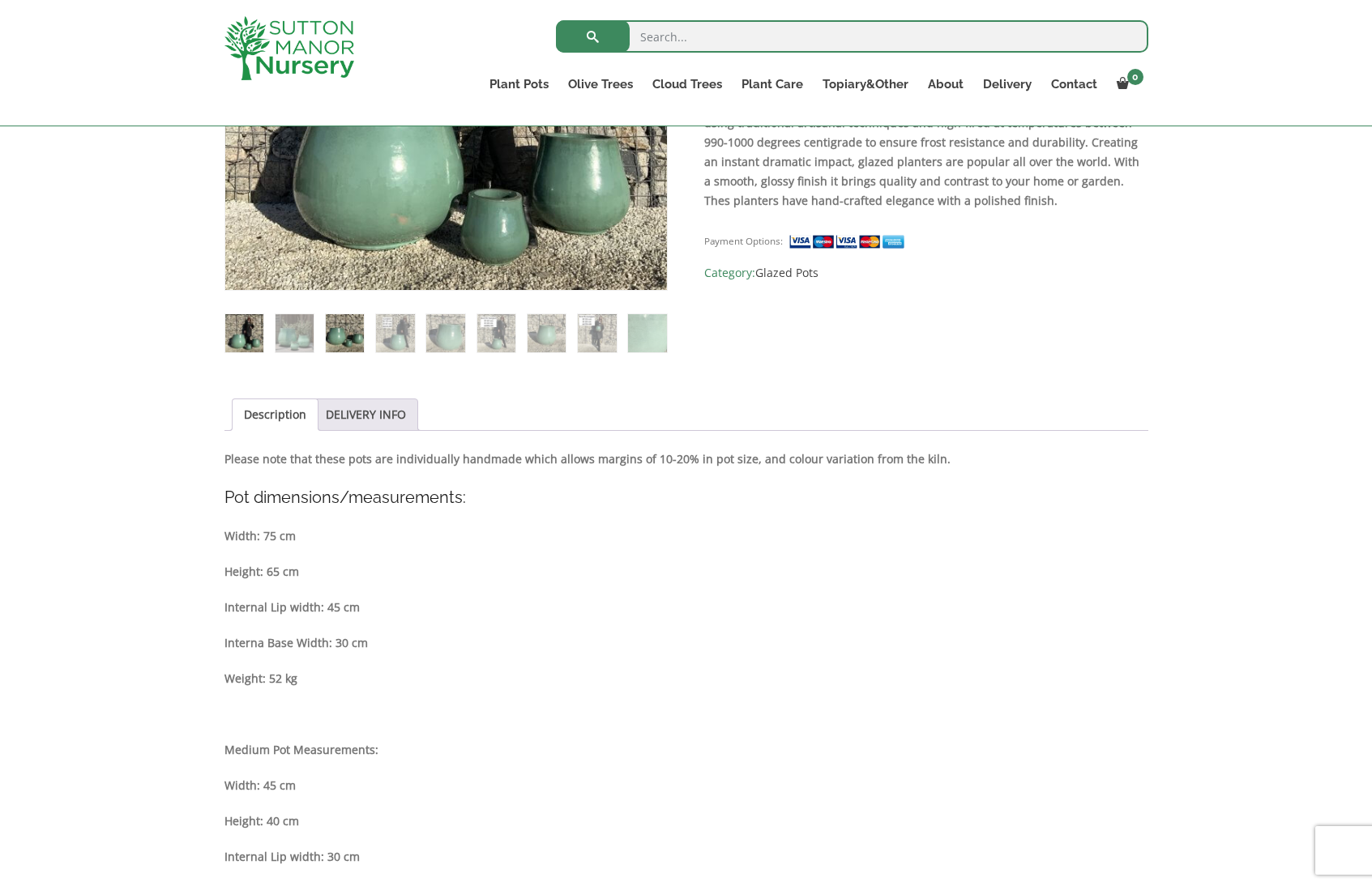
click at [326, 345] on img at bounding box center [344, 333] width 38 height 38
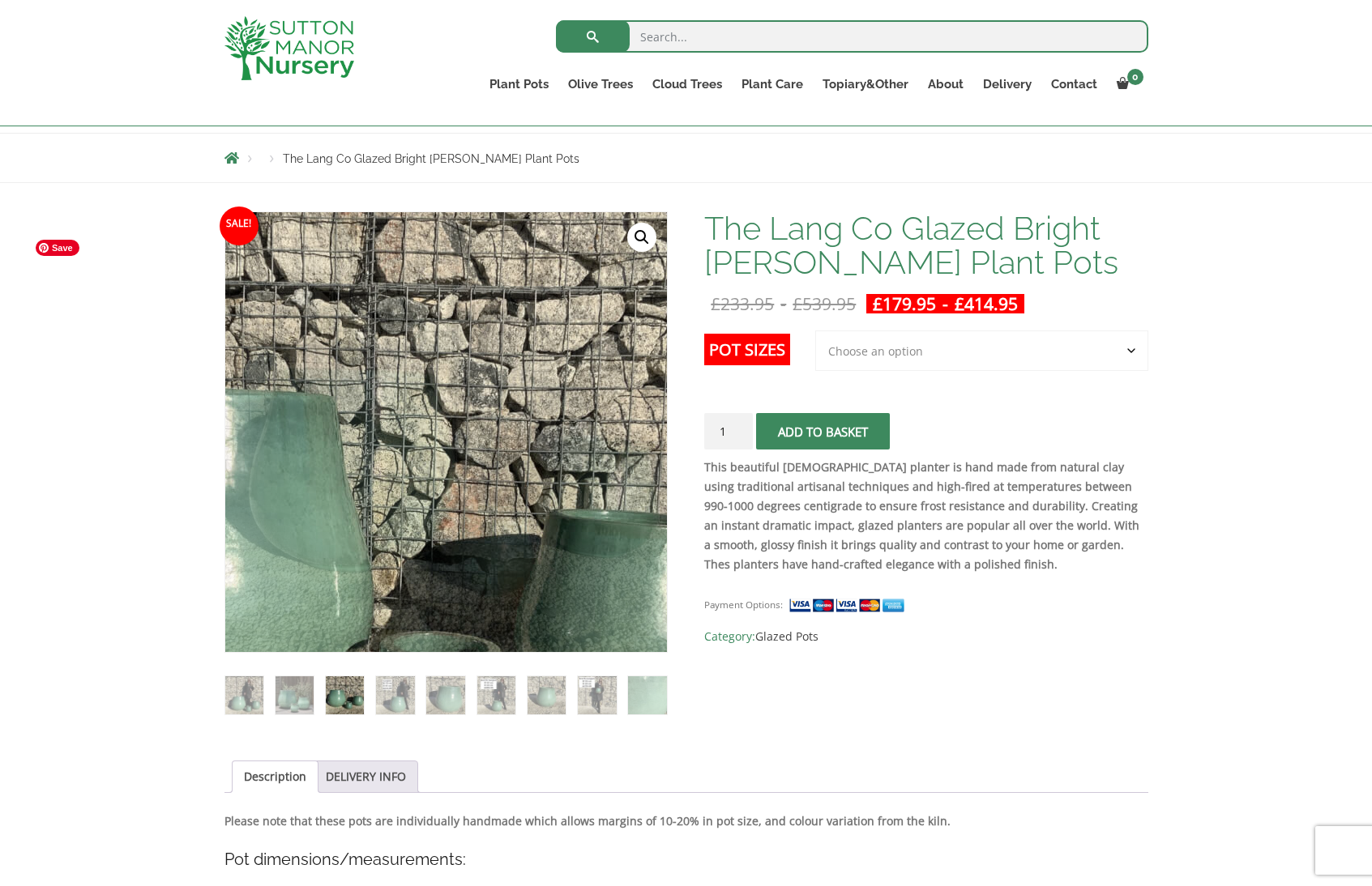
scroll to position [682, 0]
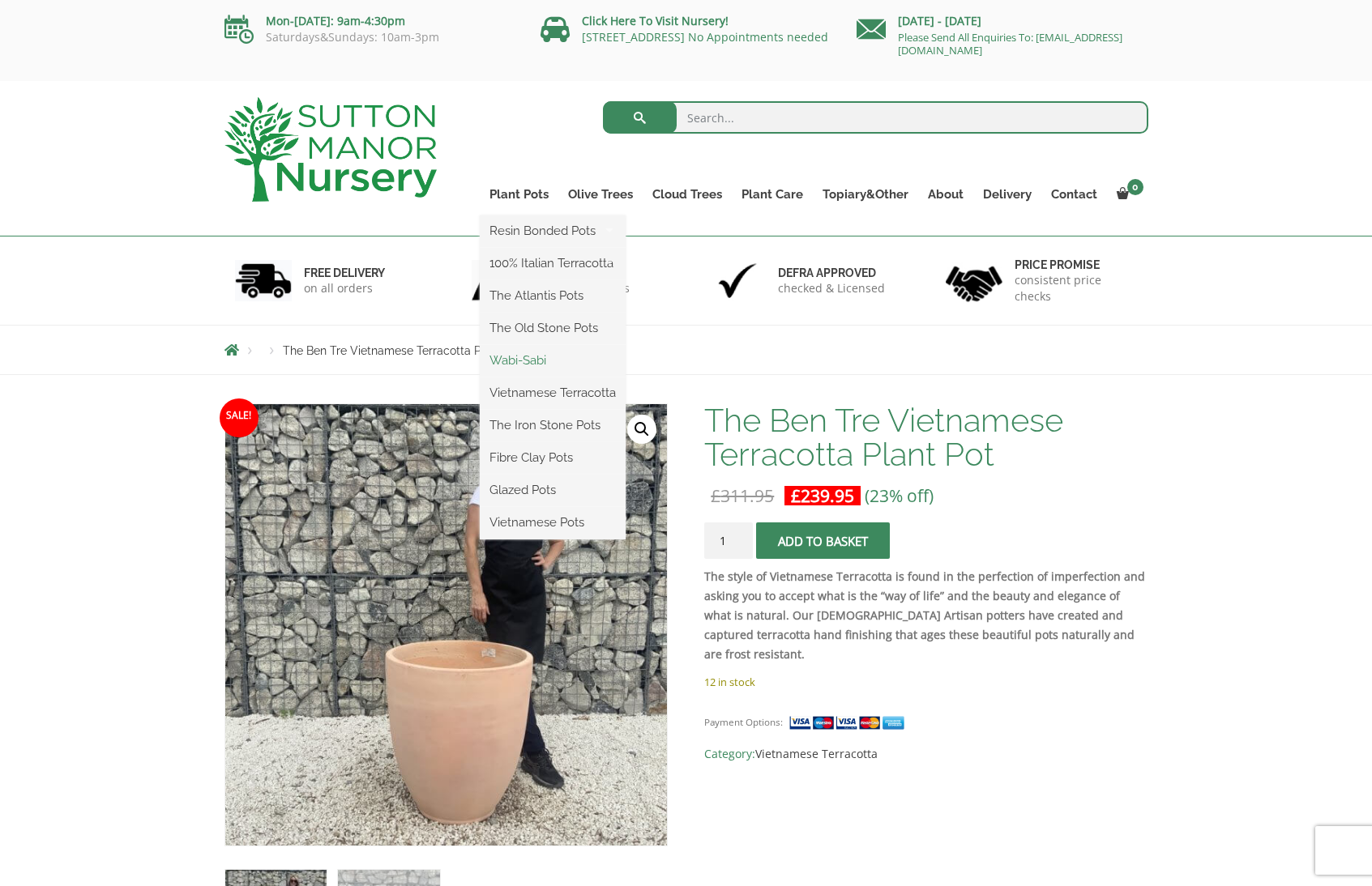
click at [546, 363] on link "Wabi-Sabi" at bounding box center [552, 361] width 146 height 25
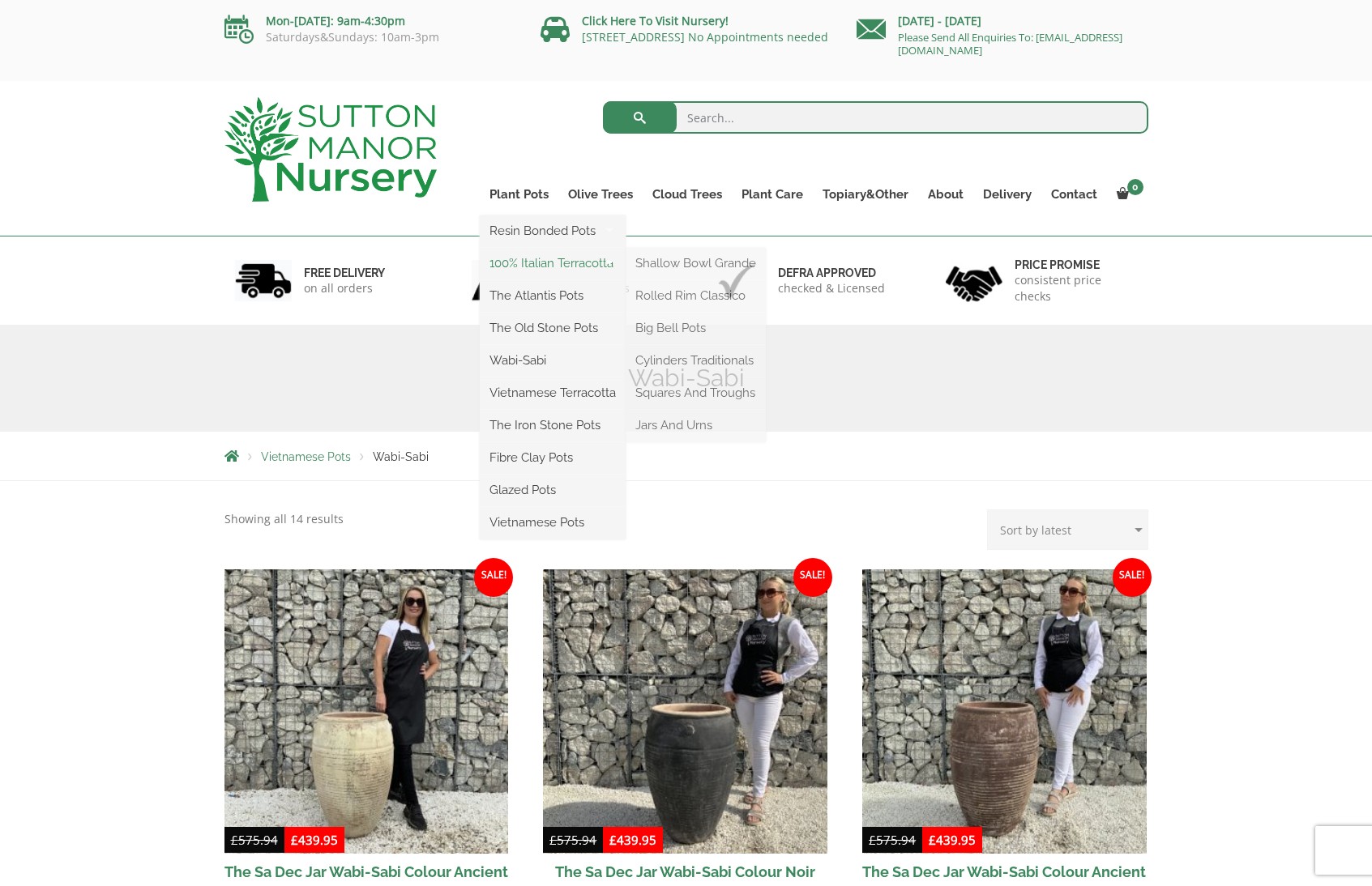
click at [560, 267] on link "100% Italian Terracotta" at bounding box center [552, 263] width 146 height 25
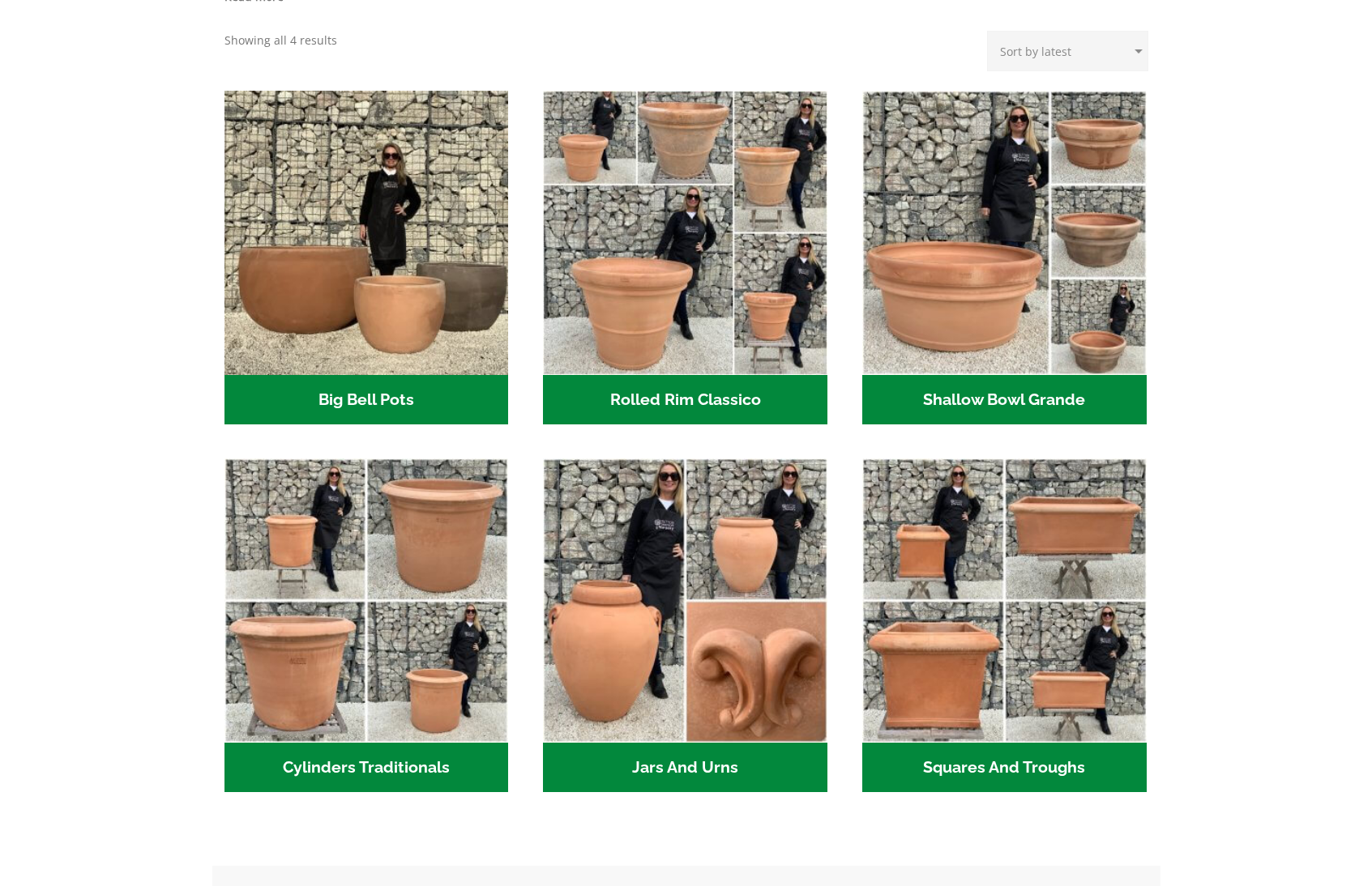
scroll to position [587, 0]
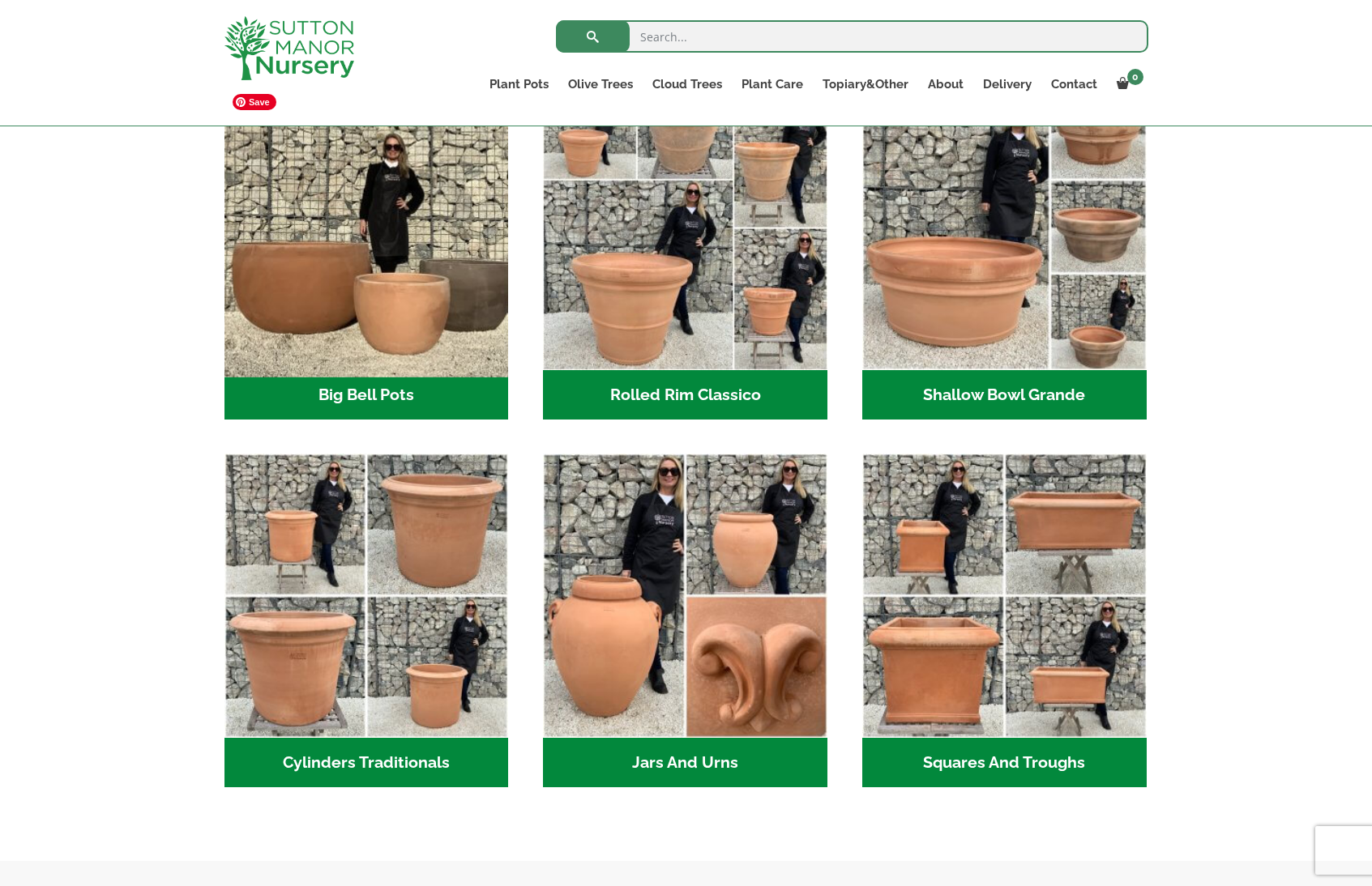
click at [368, 268] on img "Visit product category Big Bell Pots" at bounding box center [366, 227] width 298 height 298
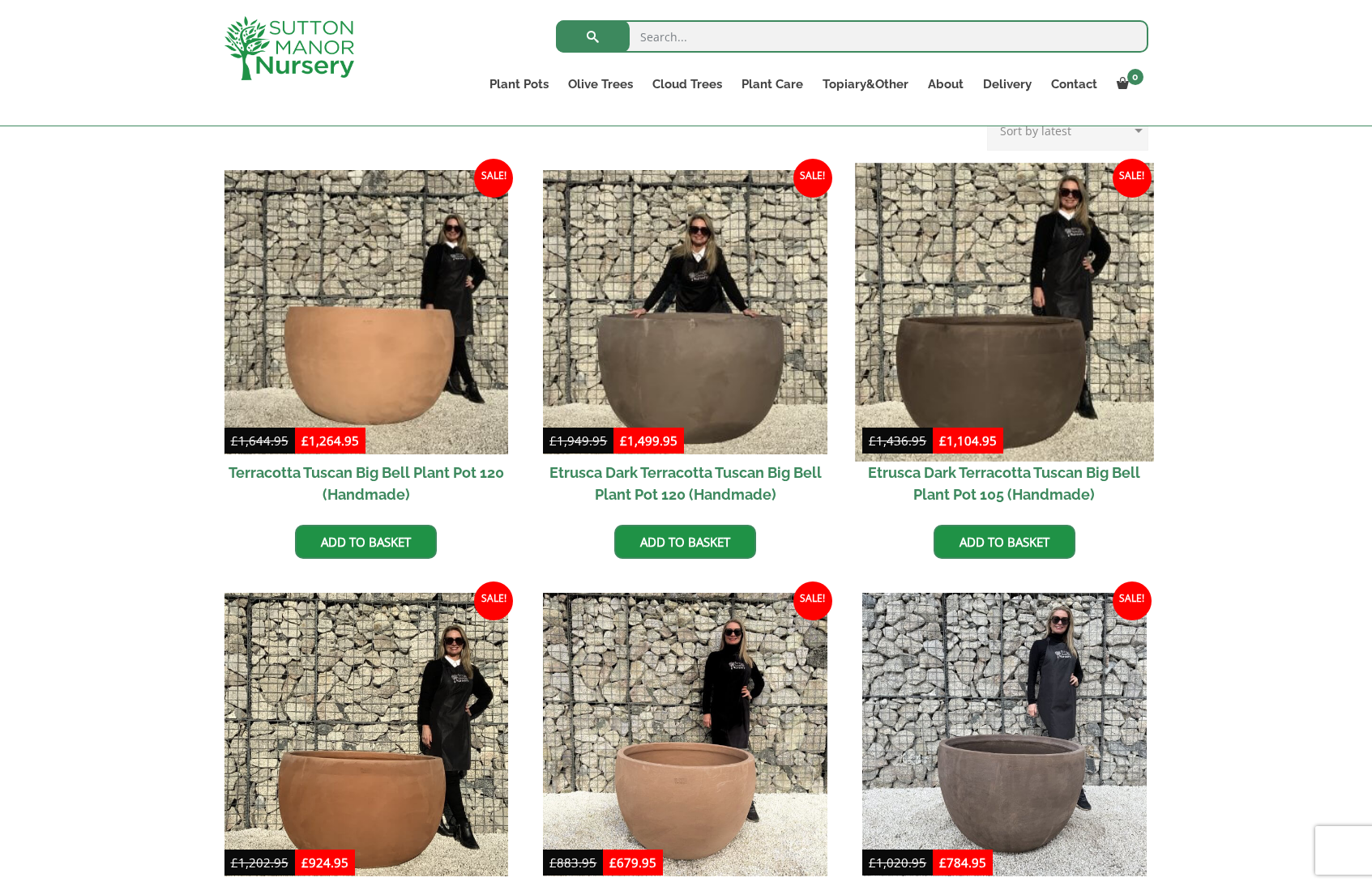
scroll to position [367, 0]
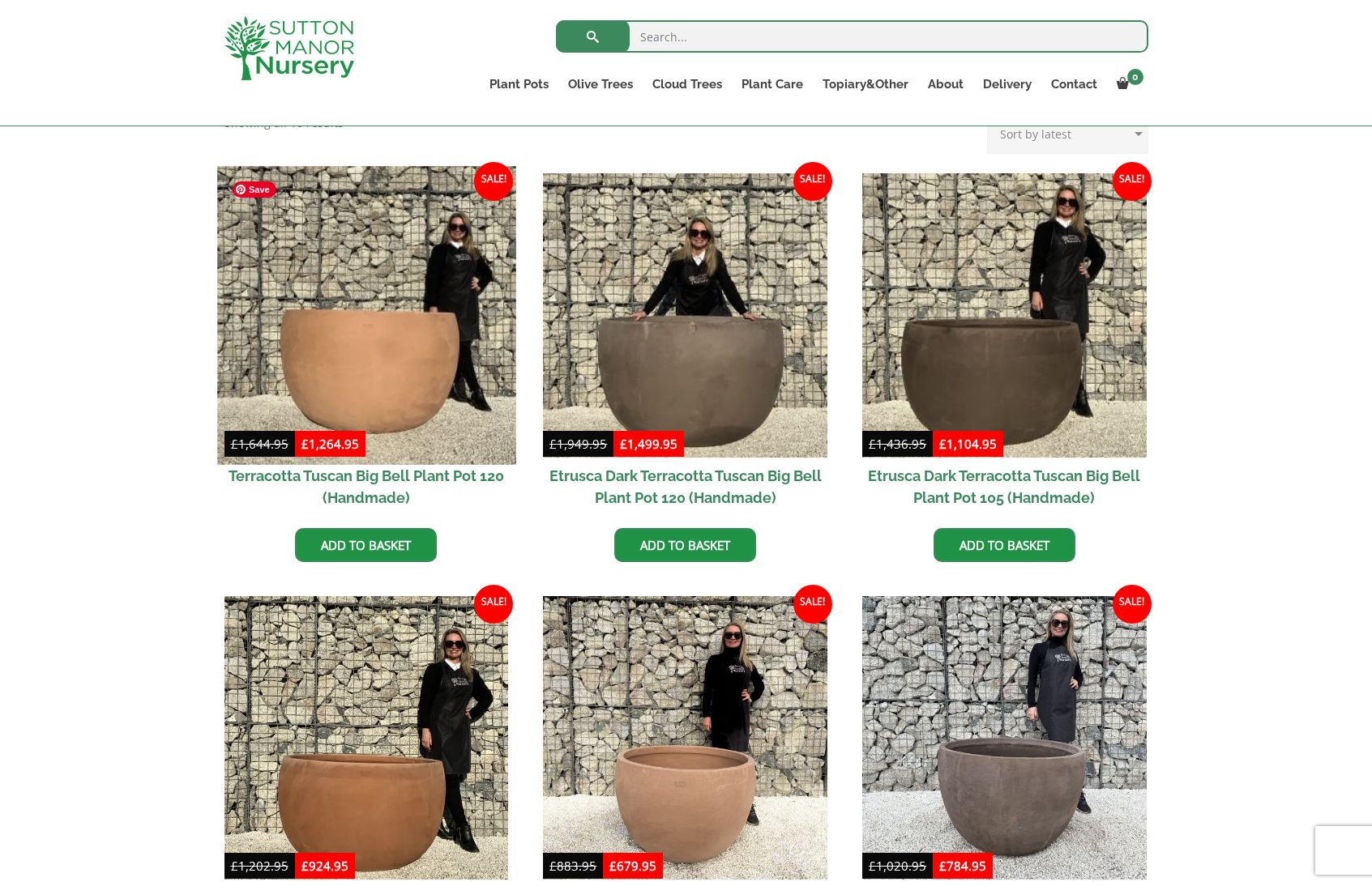
click at [398, 328] on img at bounding box center [366, 315] width 298 height 298
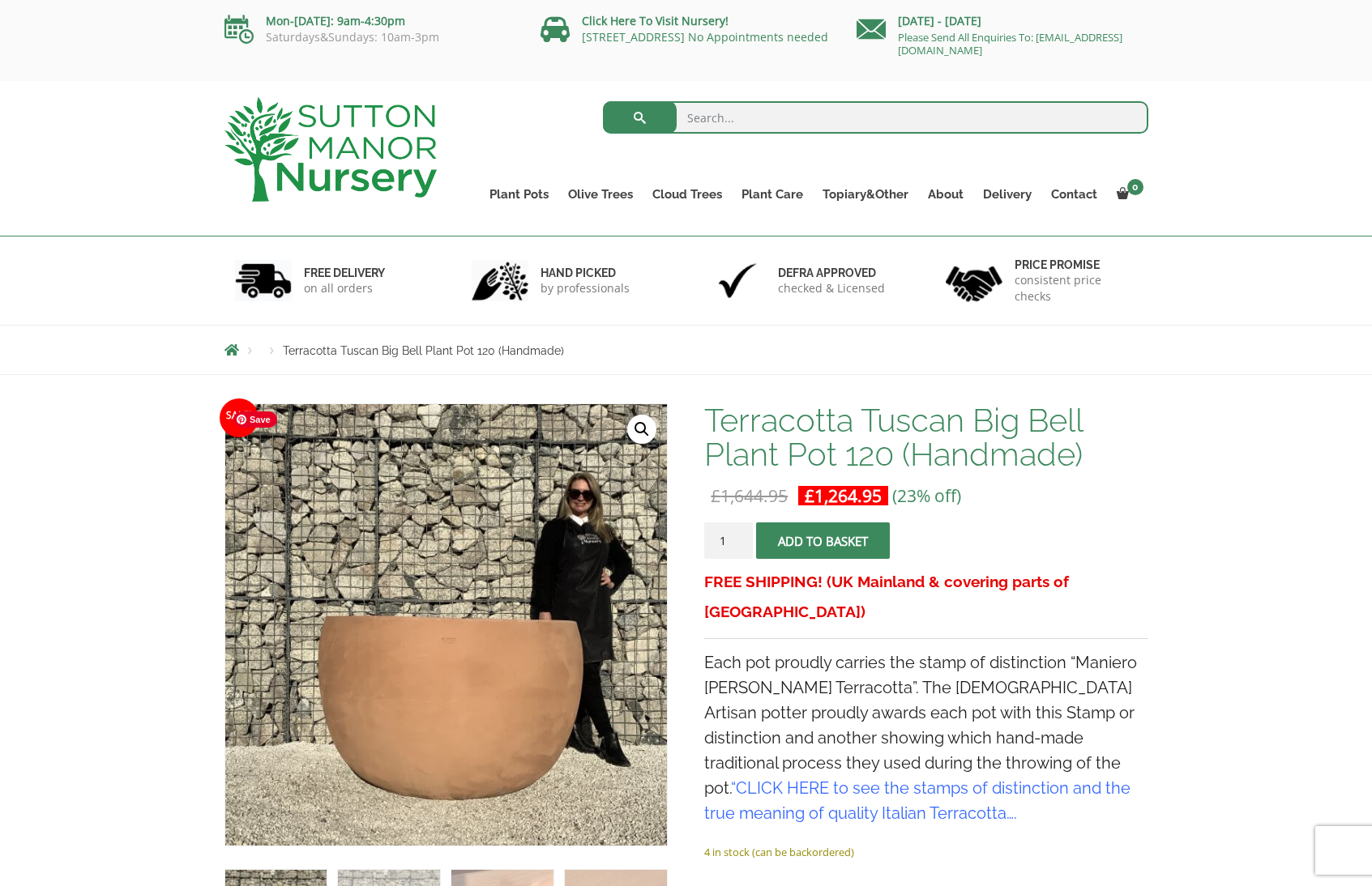
scroll to position [3, 0]
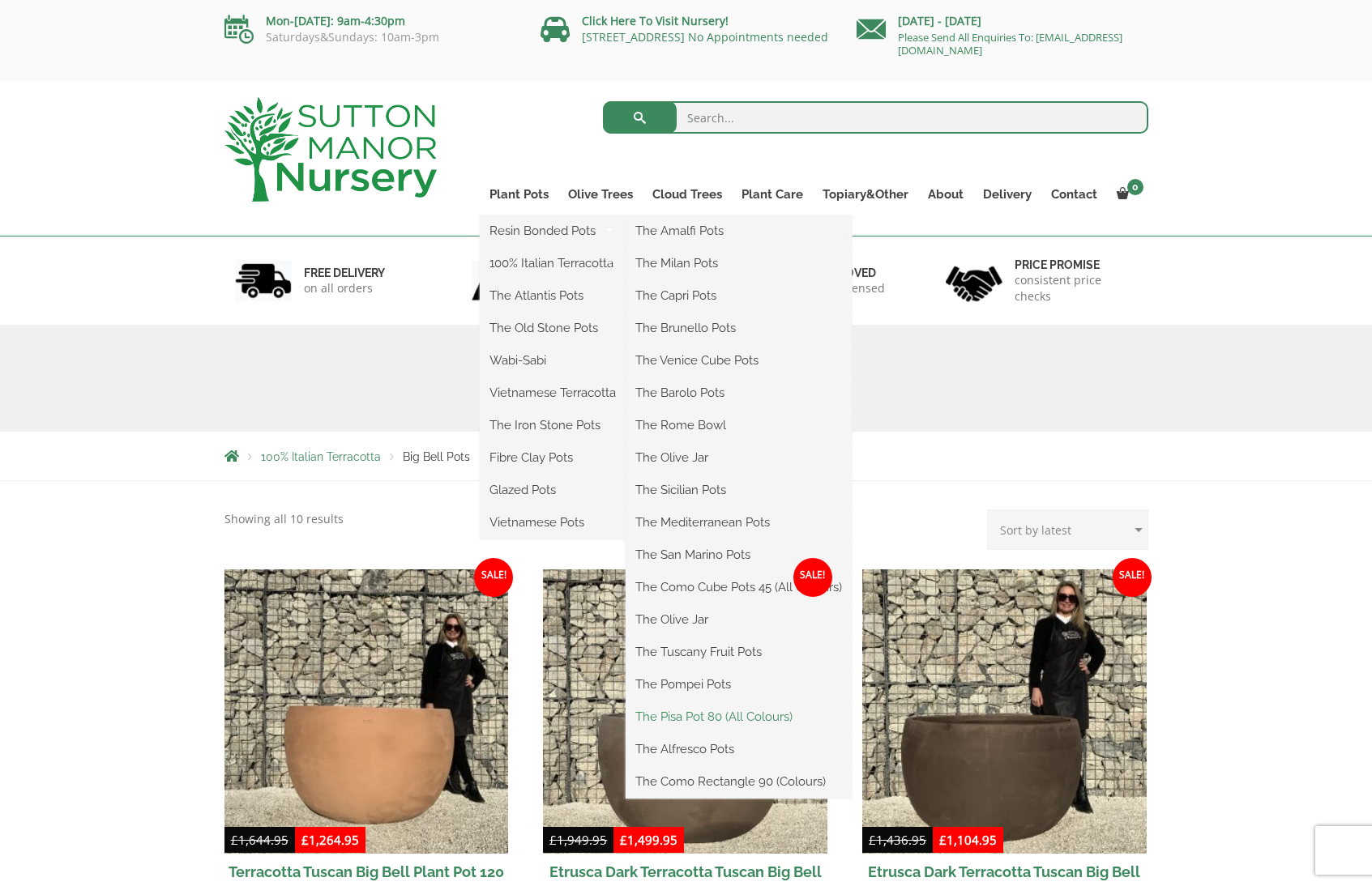
click at [725, 717] on link "The Pisa Pot 80 (All Colours)" at bounding box center [738, 717] width 226 height 25
